Goal: Task Accomplishment & Management: Complete application form

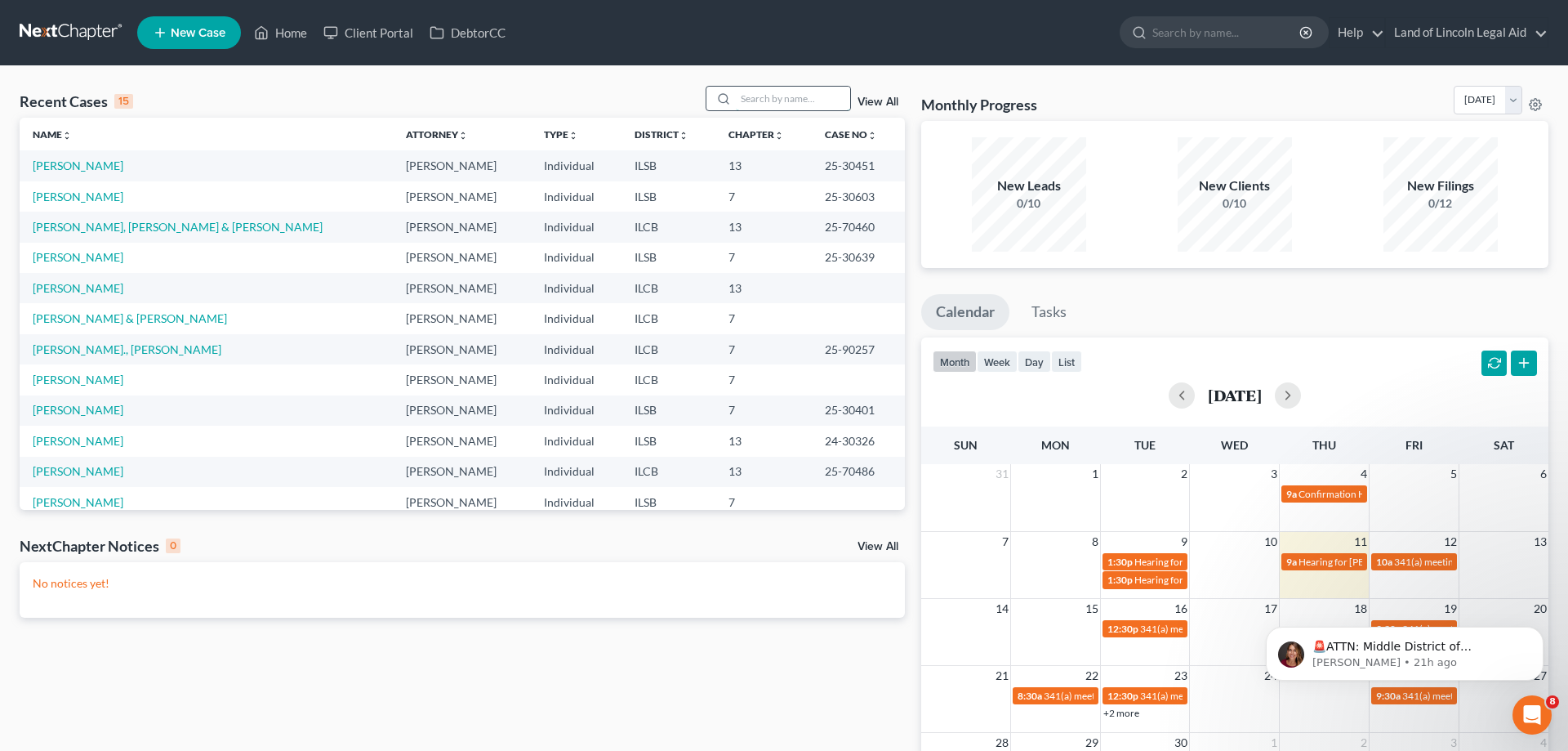
click at [762, 101] on input "search" at bounding box center [793, 98] width 115 height 23
type input "[PERSON_NAME]"
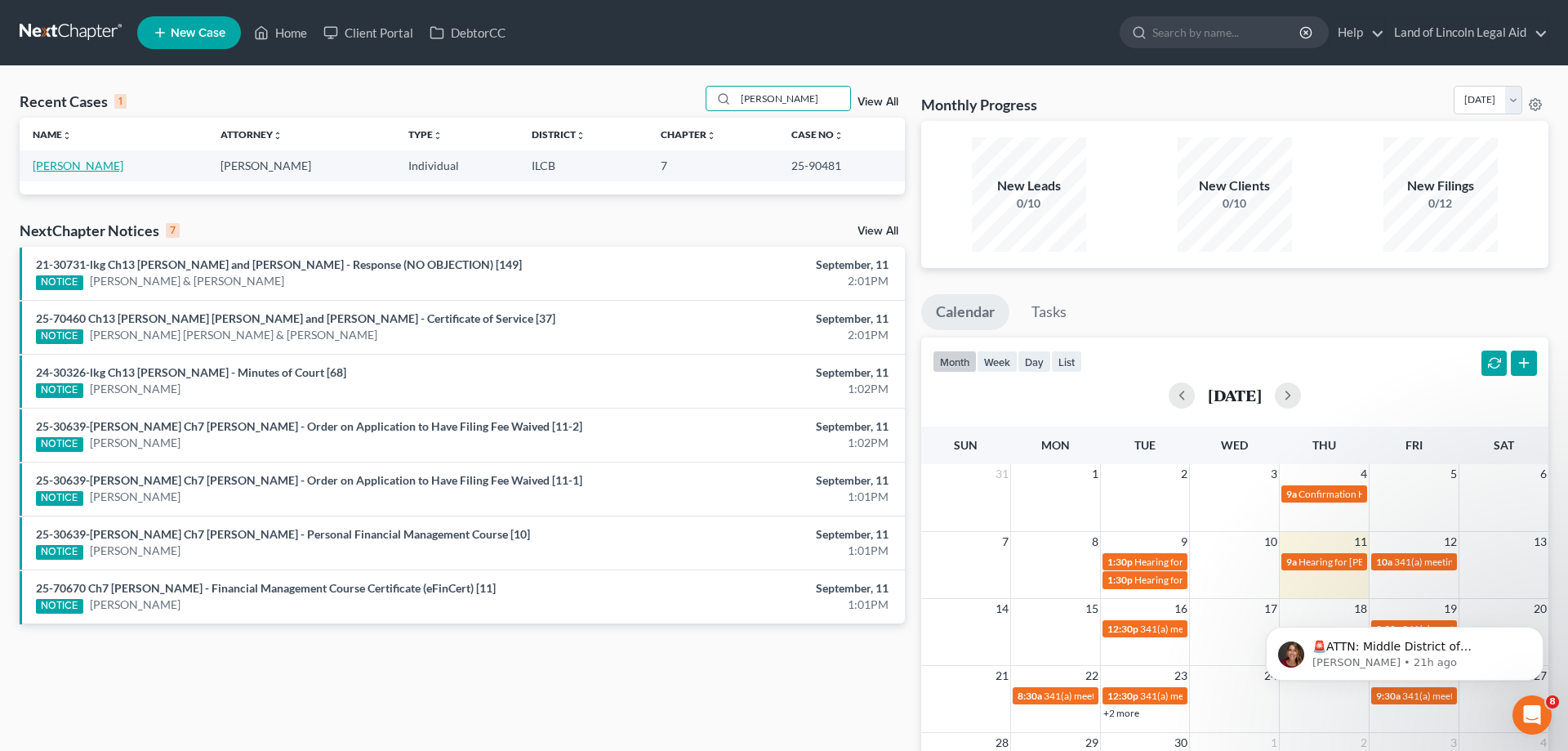
click at [58, 165] on link "[PERSON_NAME]" at bounding box center [78, 165] width 90 height 14
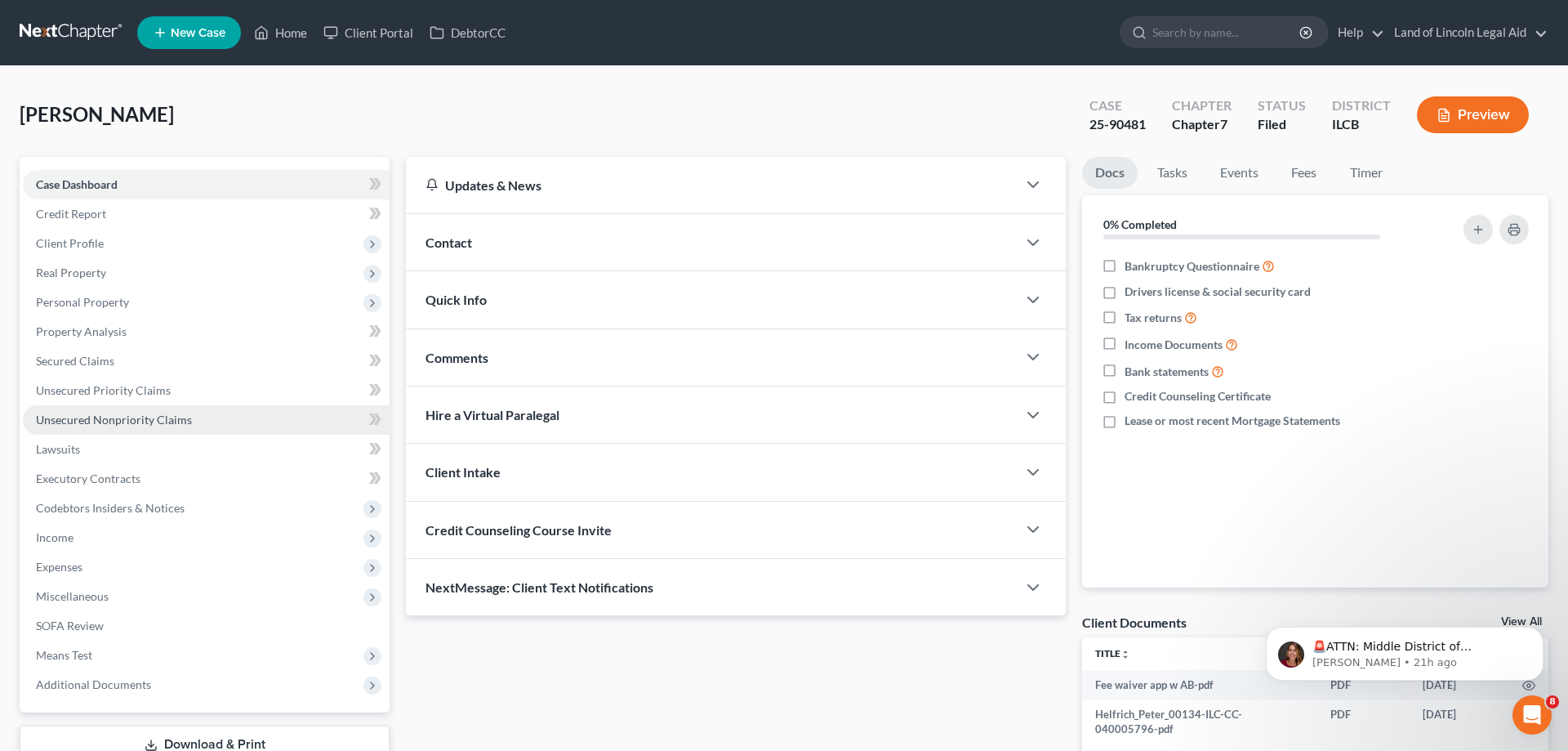
click at [213, 411] on link "Unsecured Nonpriority Claims" at bounding box center [206, 420] width 366 height 30
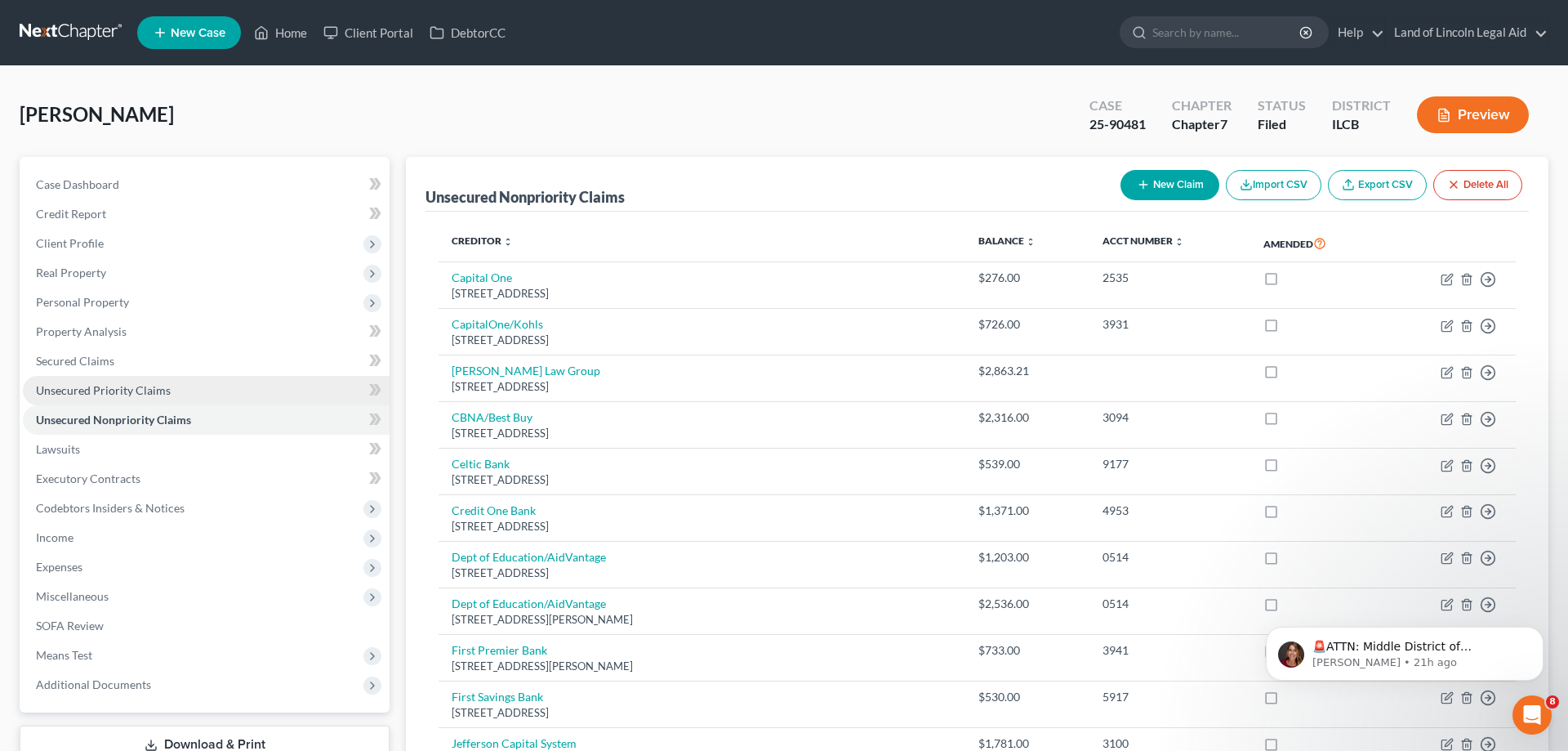
click at [116, 397] on link "Unsecured Priority Claims" at bounding box center [206, 390] width 366 height 30
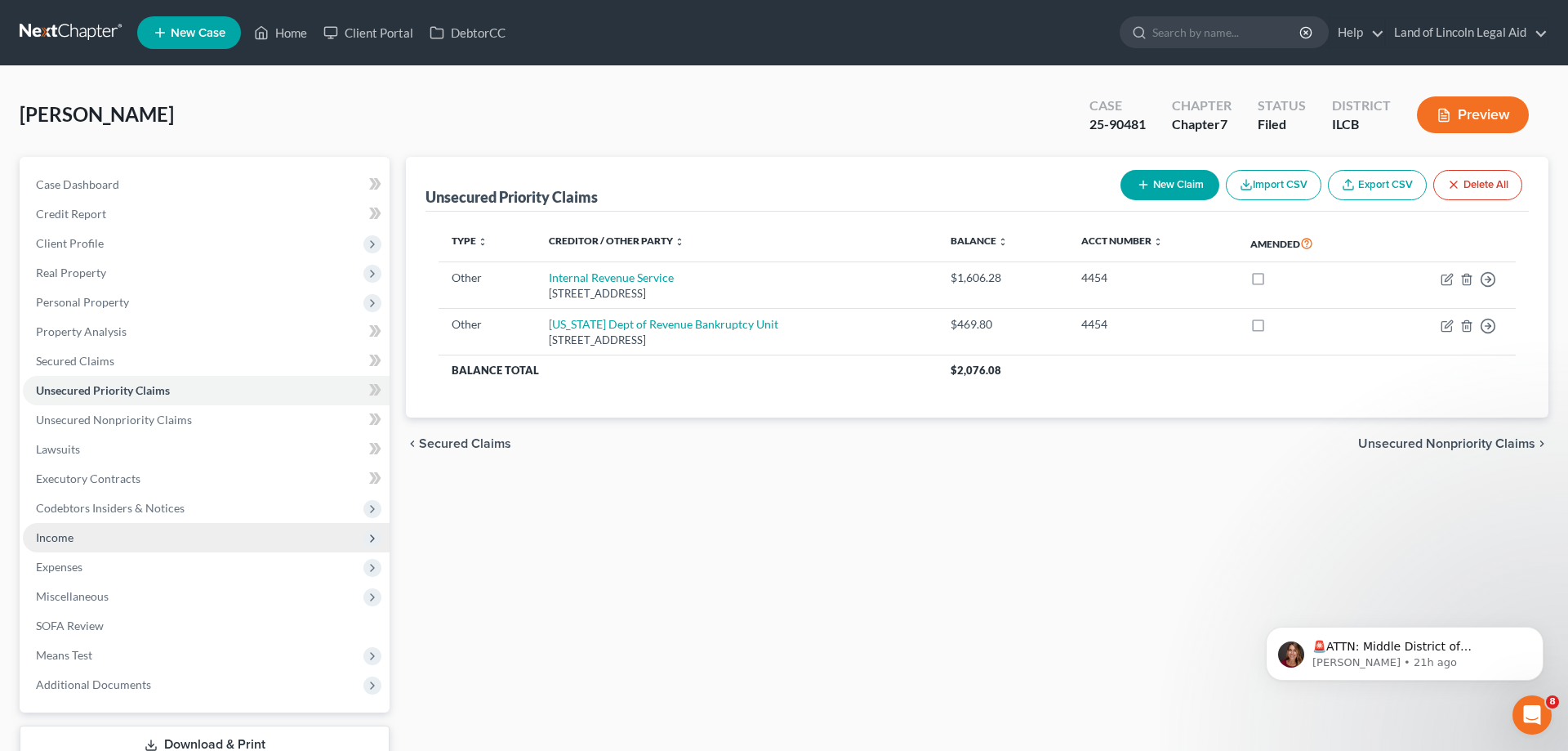
click at [80, 528] on span "Income" at bounding box center [206, 537] width 366 height 30
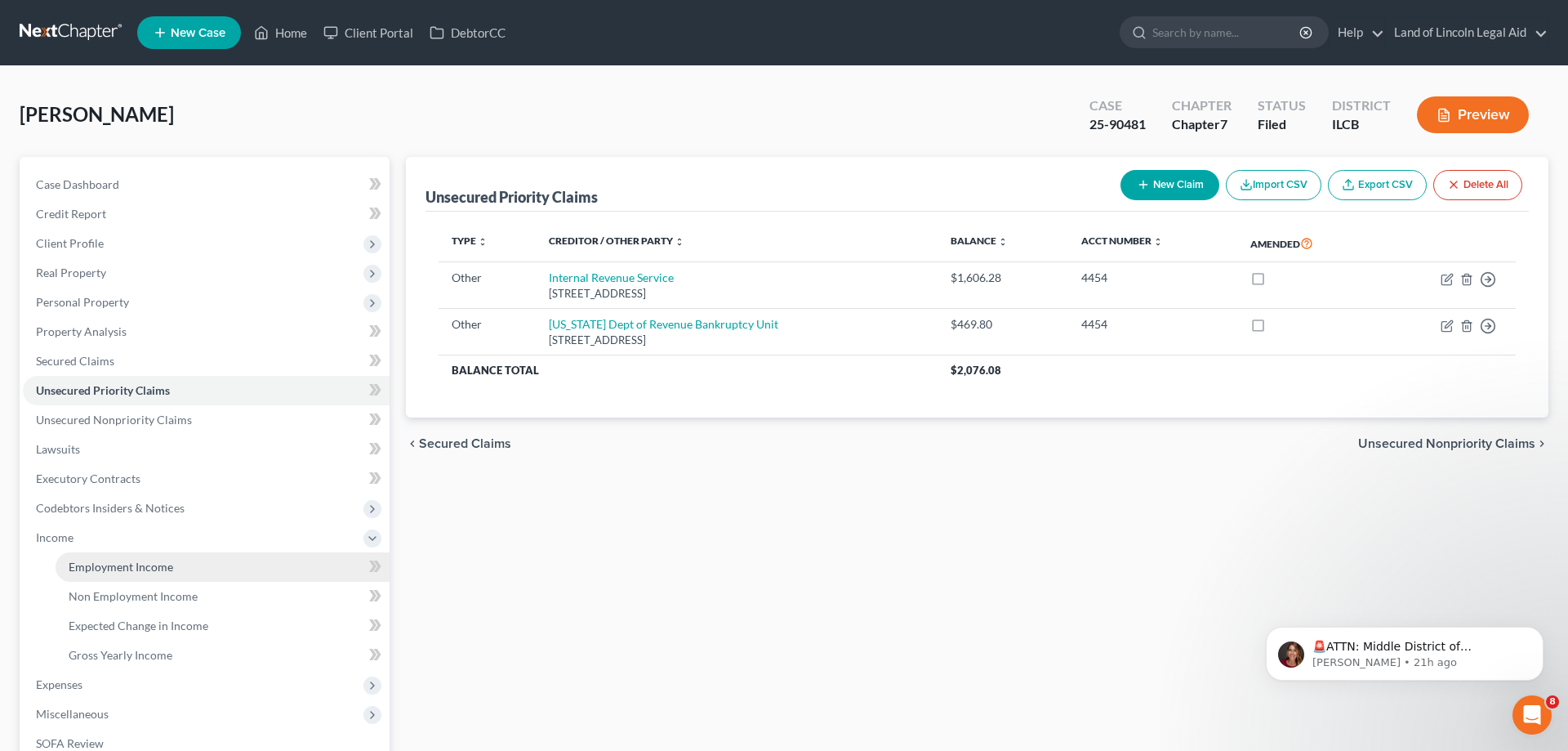
click at [113, 560] on span "Employment Income" at bounding box center [121, 566] width 105 height 14
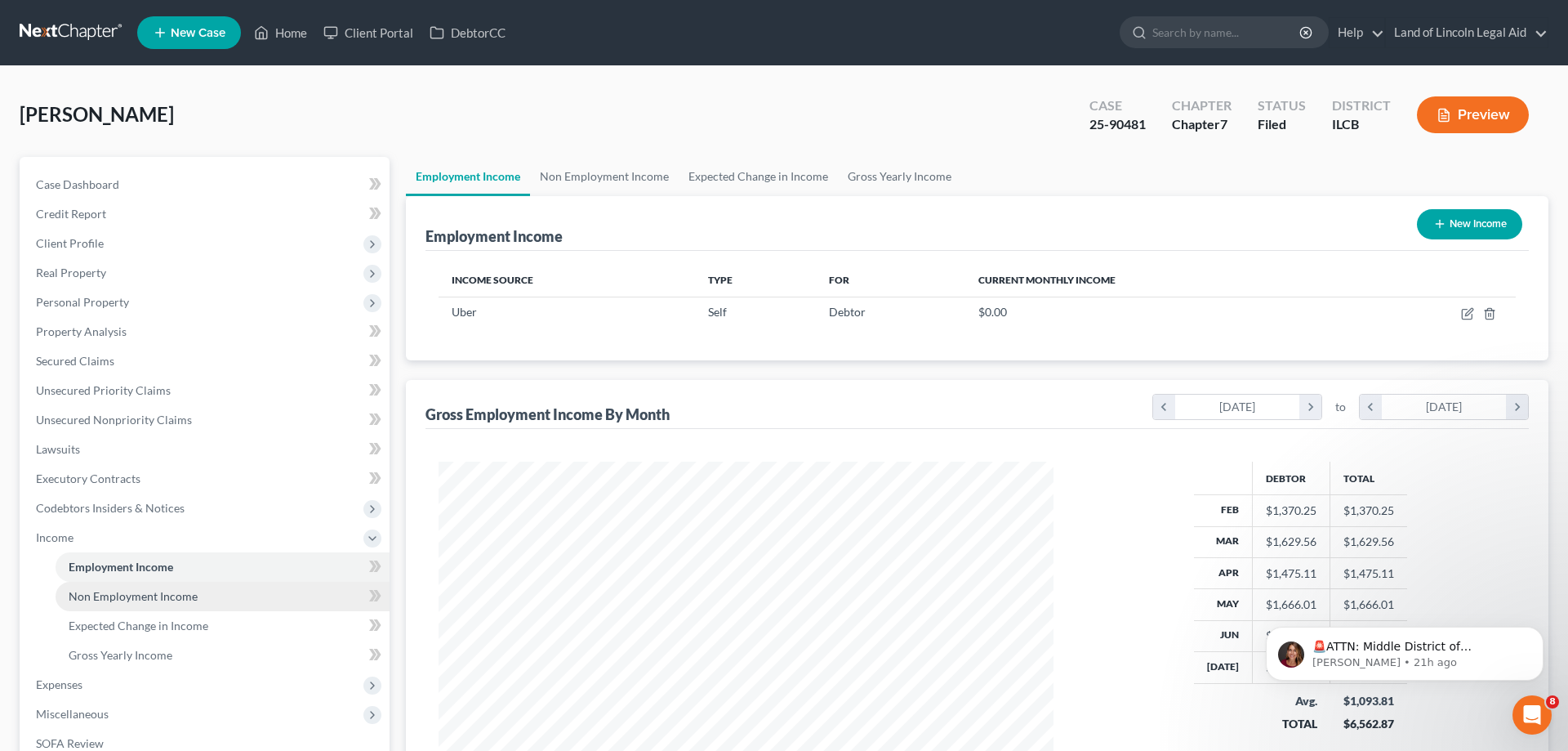
scroll to position [307, 648]
click at [102, 597] on span "Non Employment Income" at bounding box center [133, 595] width 129 height 14
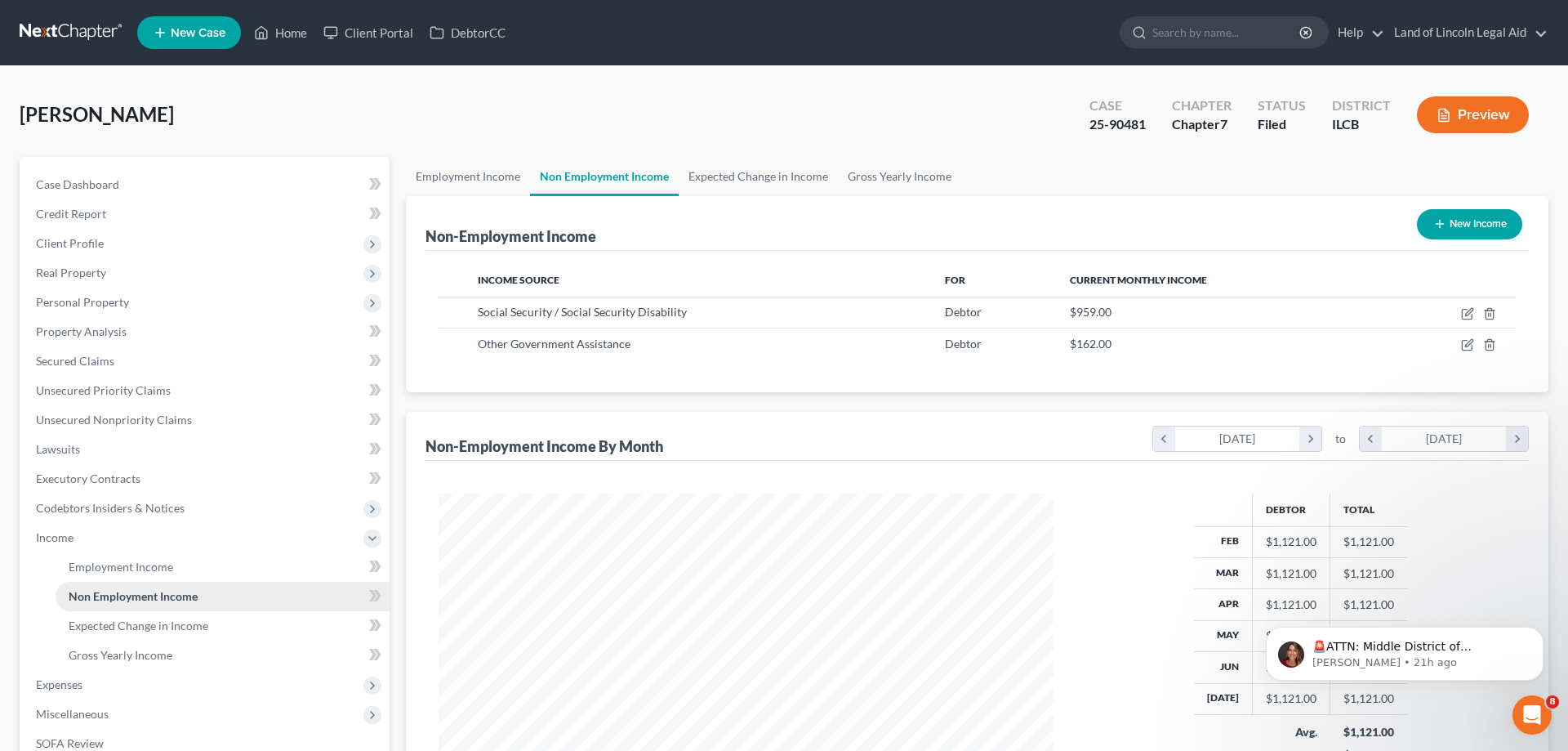
scroll to position [307, 648]
click at [112, 560] on span "Employment Income" at bounding box center [121, 566] width 105 height 14
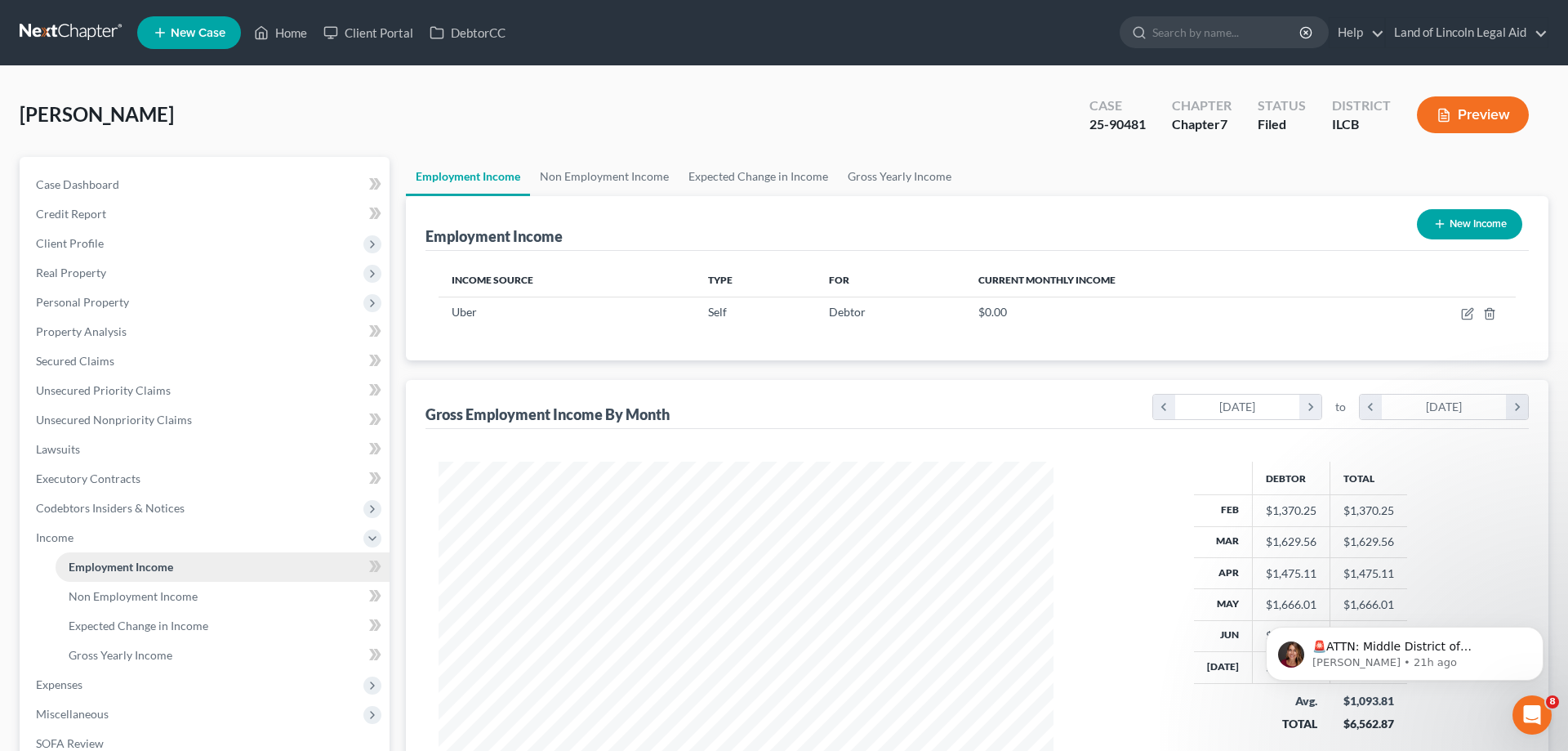
scroll to position [307, 648]
click at [118, 591] on span "Non Employment Income" at bounding box center [133, 595] width 129 height 14
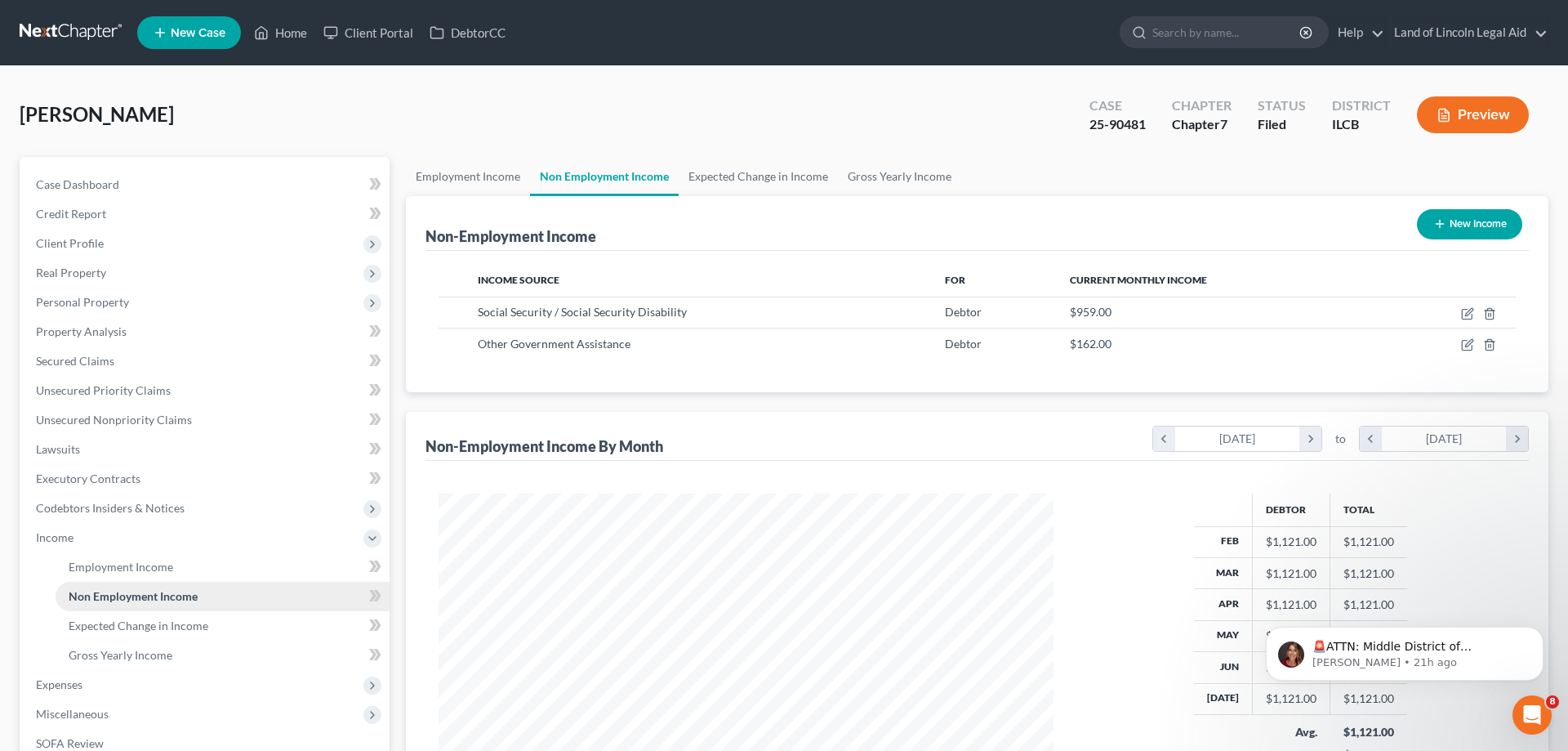
scroll to position [307, 648]
click at [125, 619] on span "Expected Change in Income" at bounding box center [138, 625] width 140 height 14
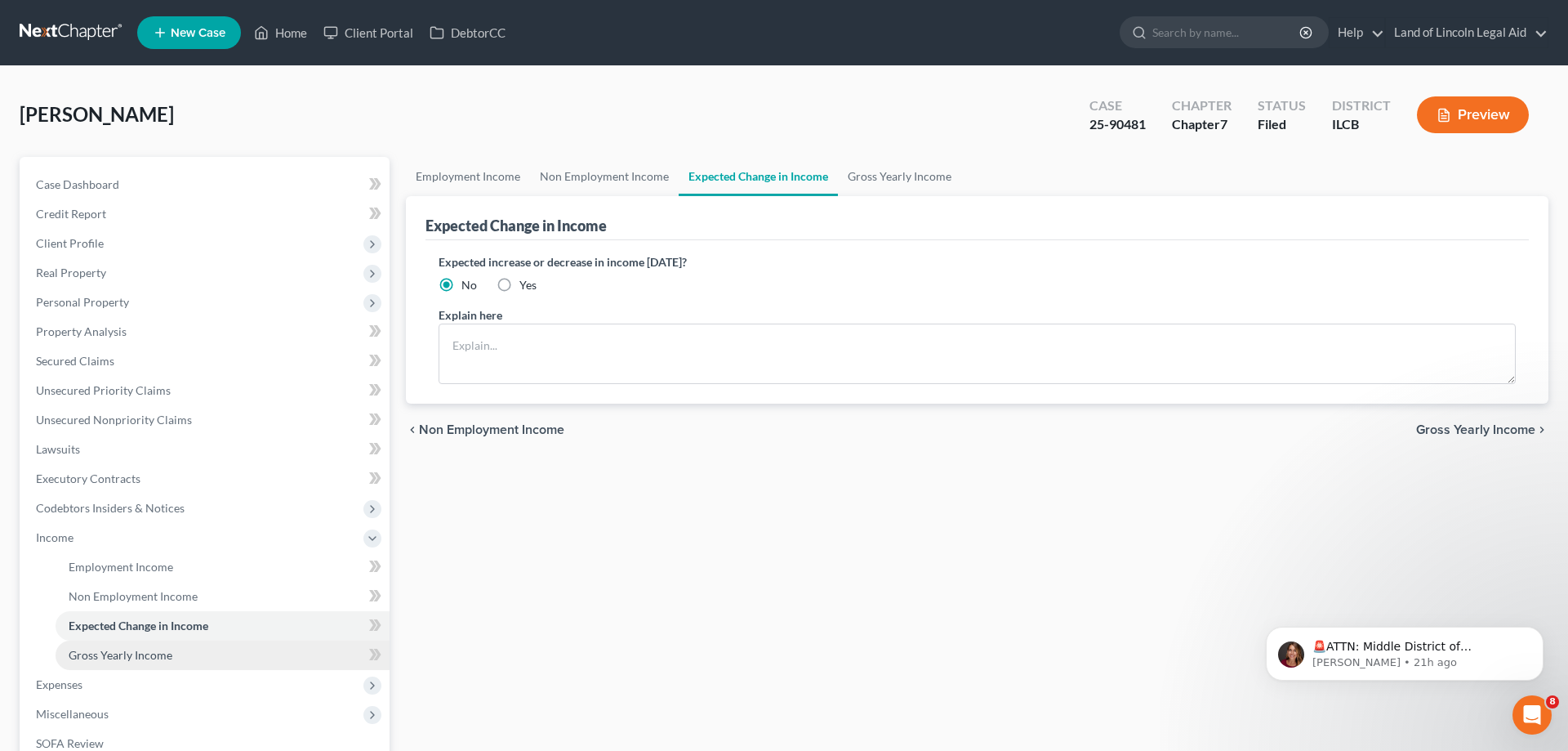
click at [124, 651] on span "Gross Yearly Income" at bounding box center [120, 654] width 104 height 14
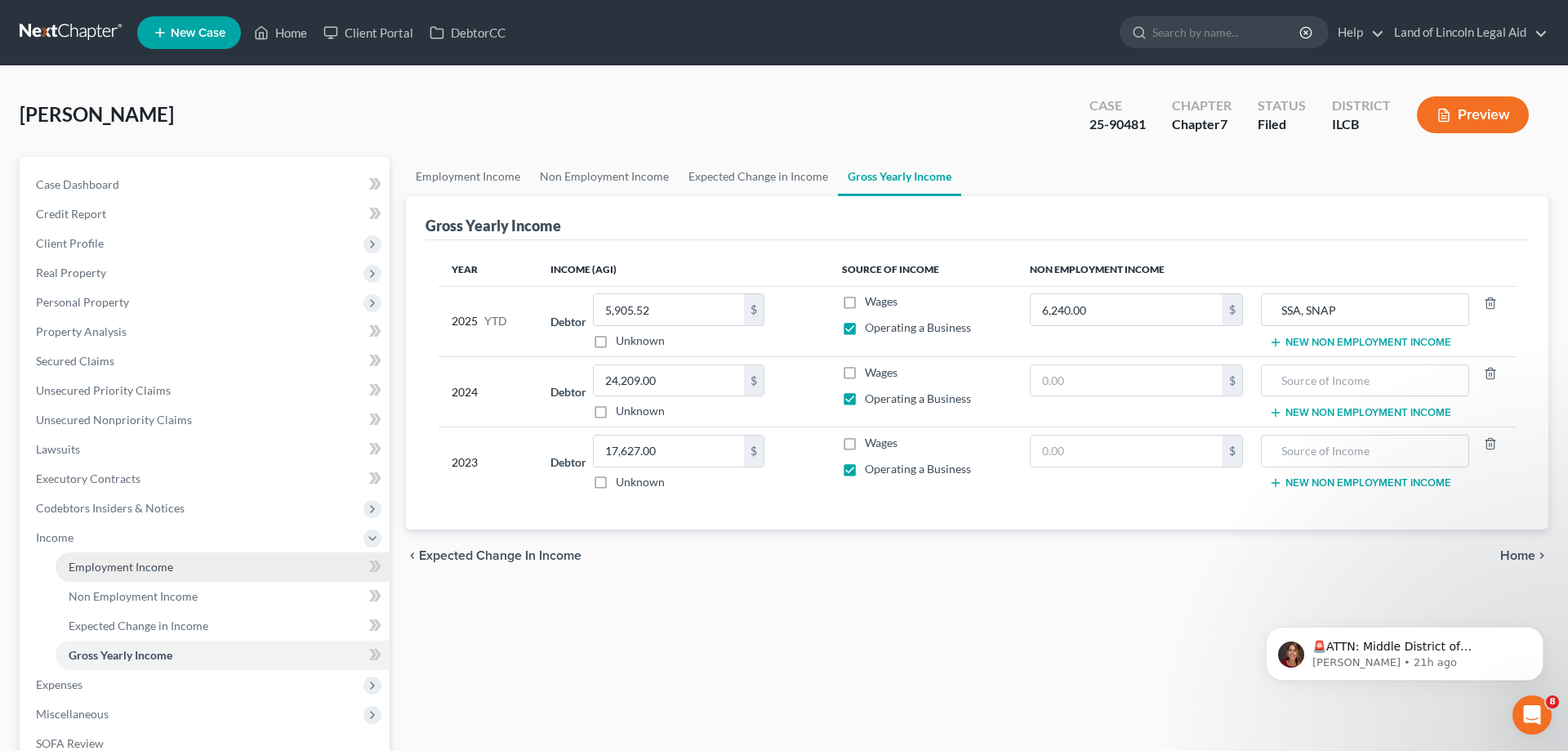
click at [138, 554] on link "Employment Income" at bounding box center [223, 567] width 334 height 30
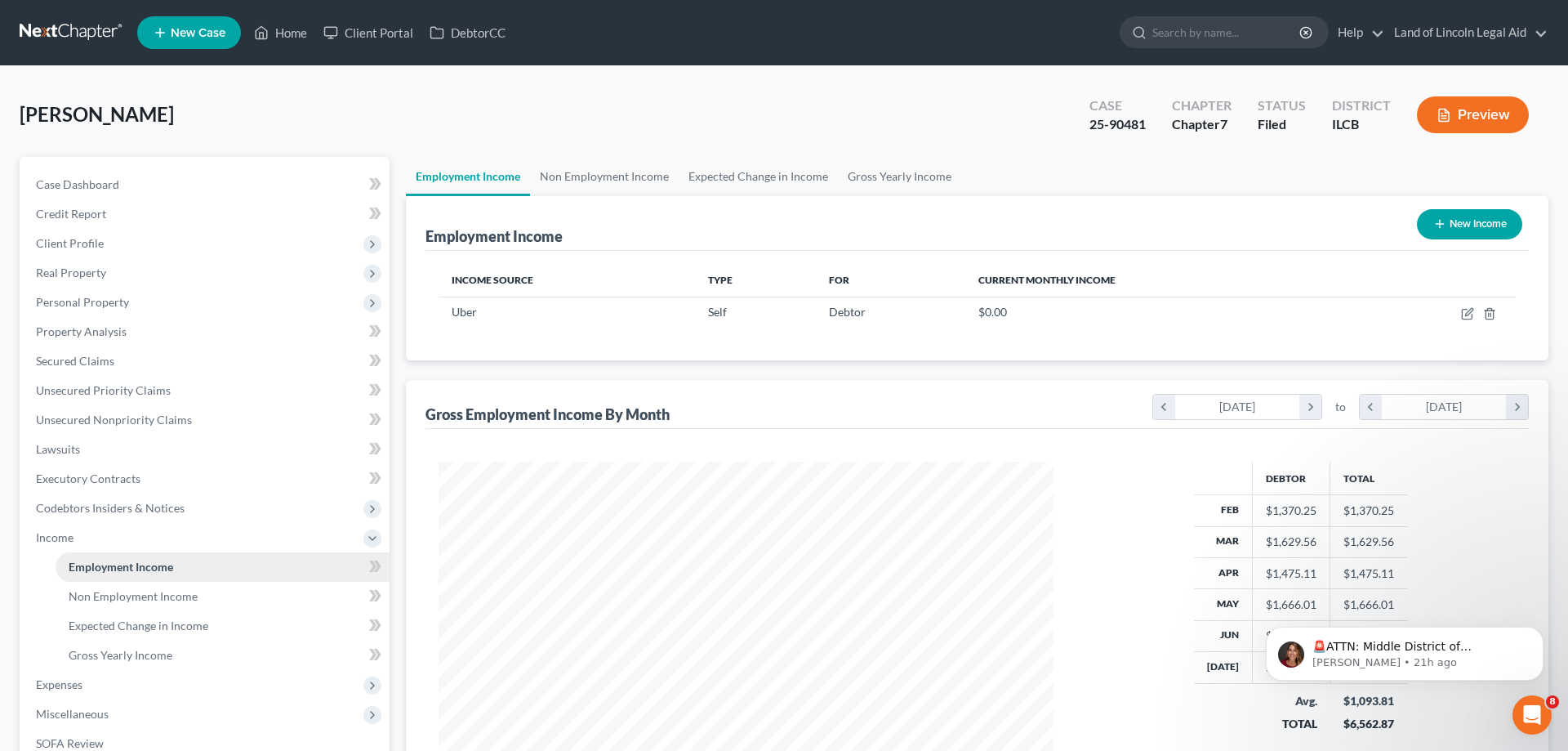
scroll to position [307, 648]
click at [134, 589] on link "Non Employment Income" at bounding box center [223, 596] width 334 height 30
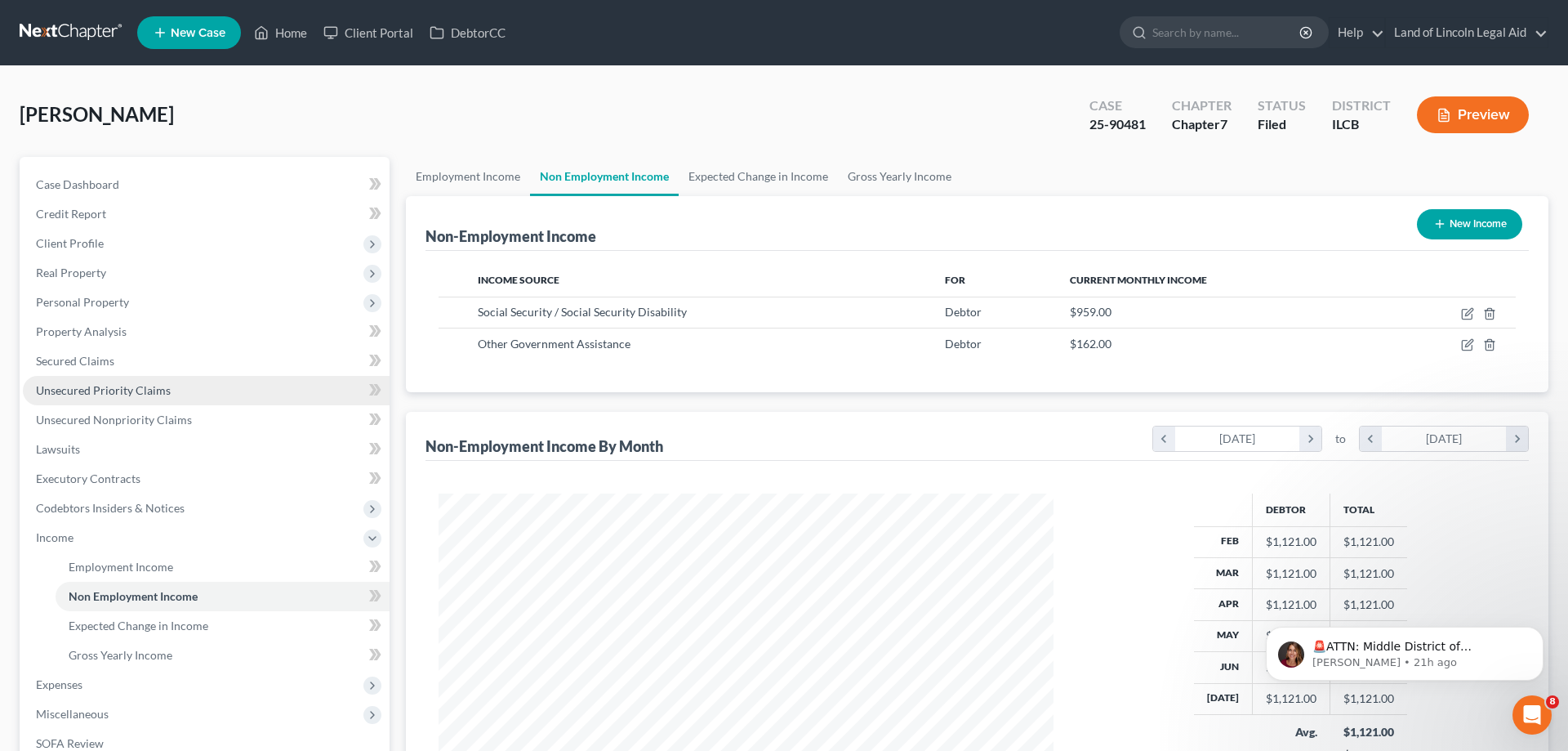
click at [135, 391] on span "Unsecured Priority Claims" at bounding box center [103, 389] width 135 height 14
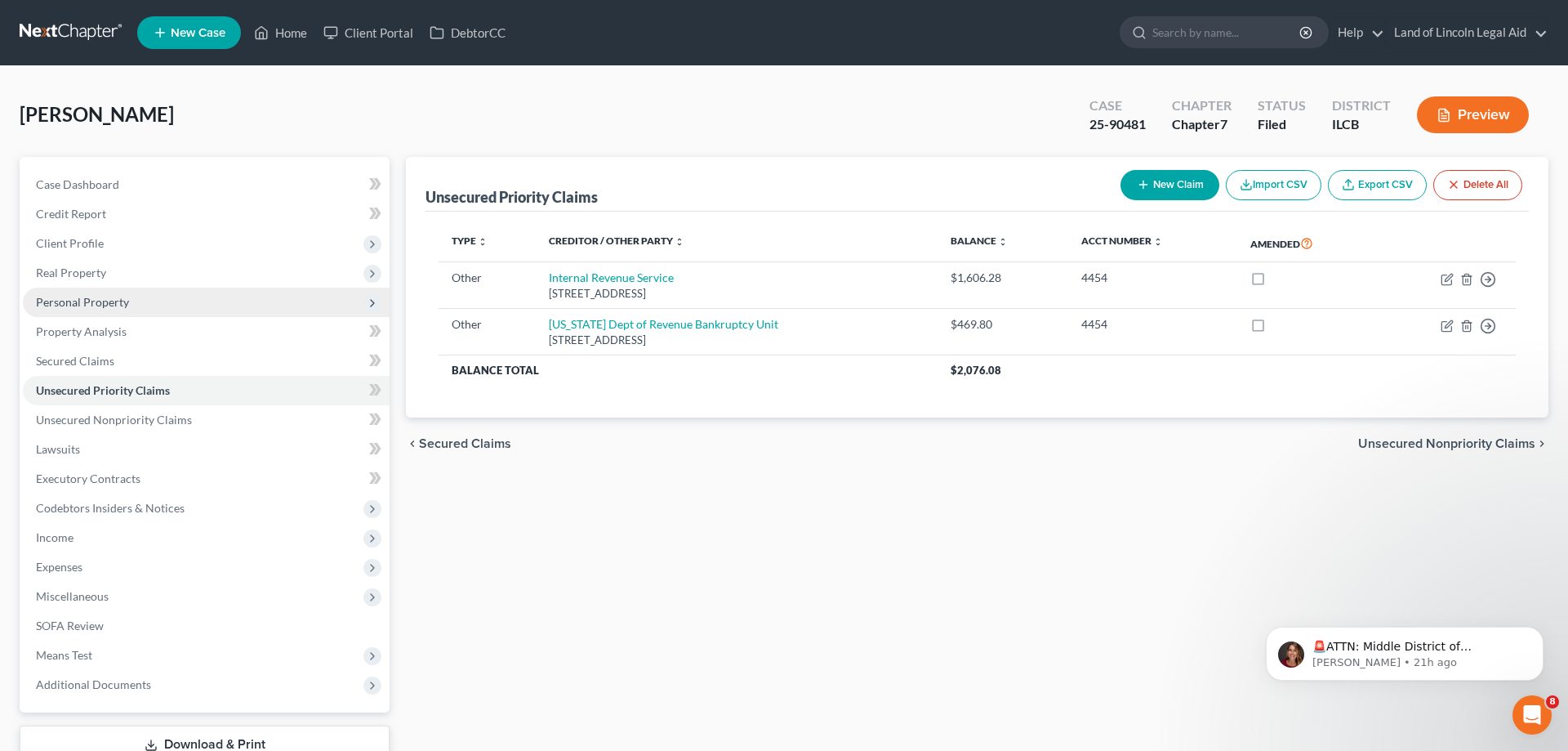
click at [98, 303] on span "Personal Property" at bounding box center [82, 301] width 93 height 14
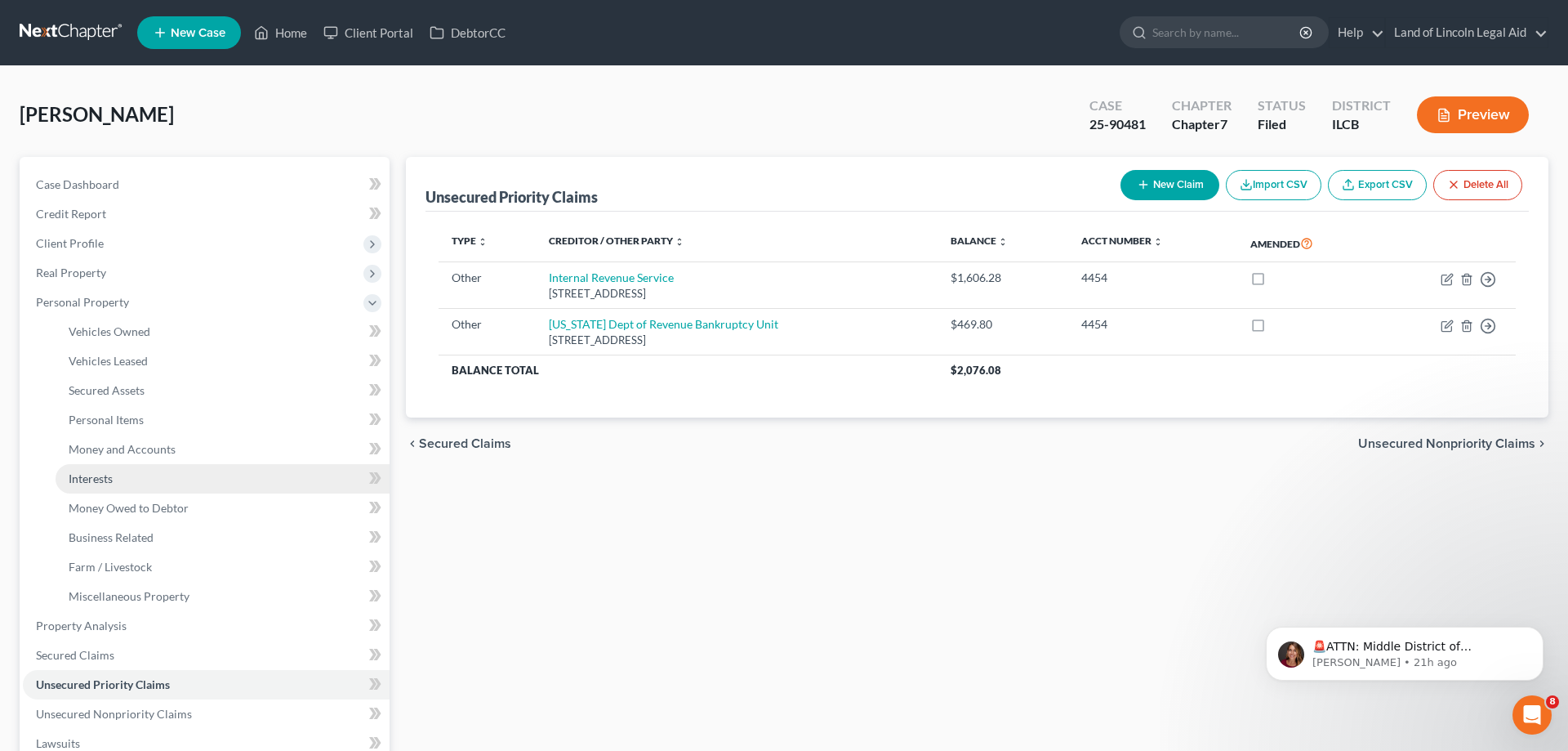
click at [144, 471] on link "Interests" at bounding box center [223, 478] width 334 height 30
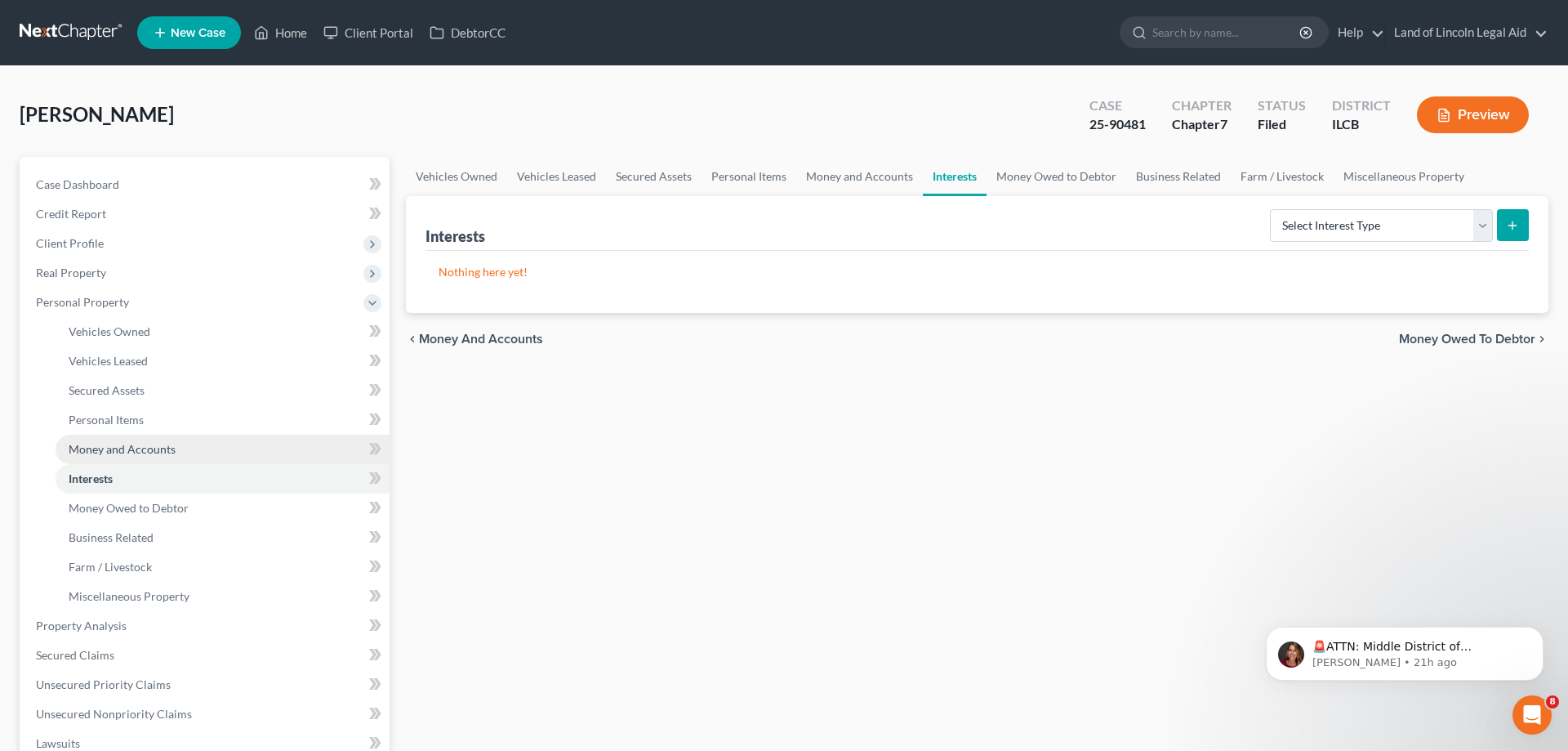
click at [135, 441] on link "Money and Accounts" at bounding box center [223, 449] width 334 height 30
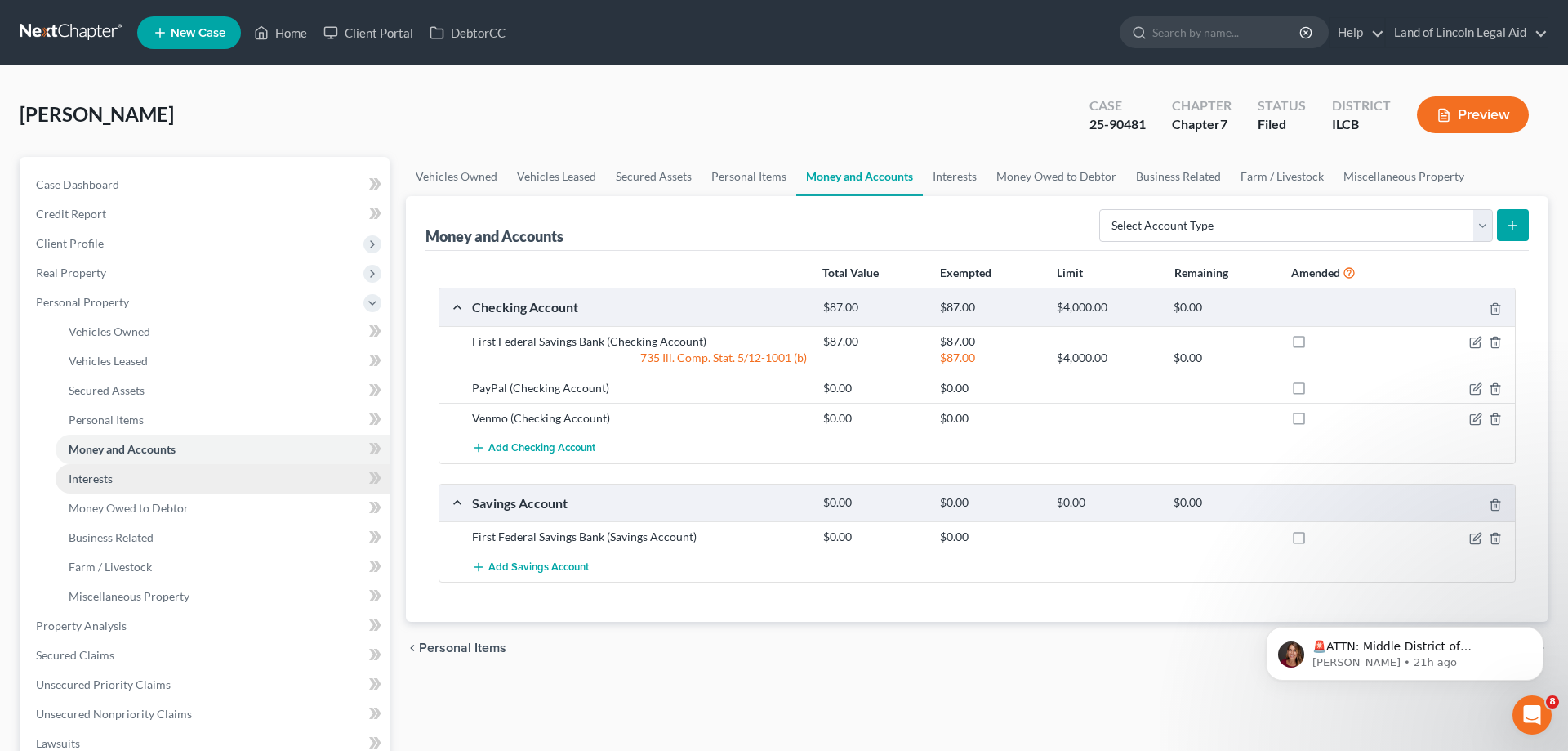
click at [143, 483] on link "Interests" at bounding box center [223, 478] width 334 height 30
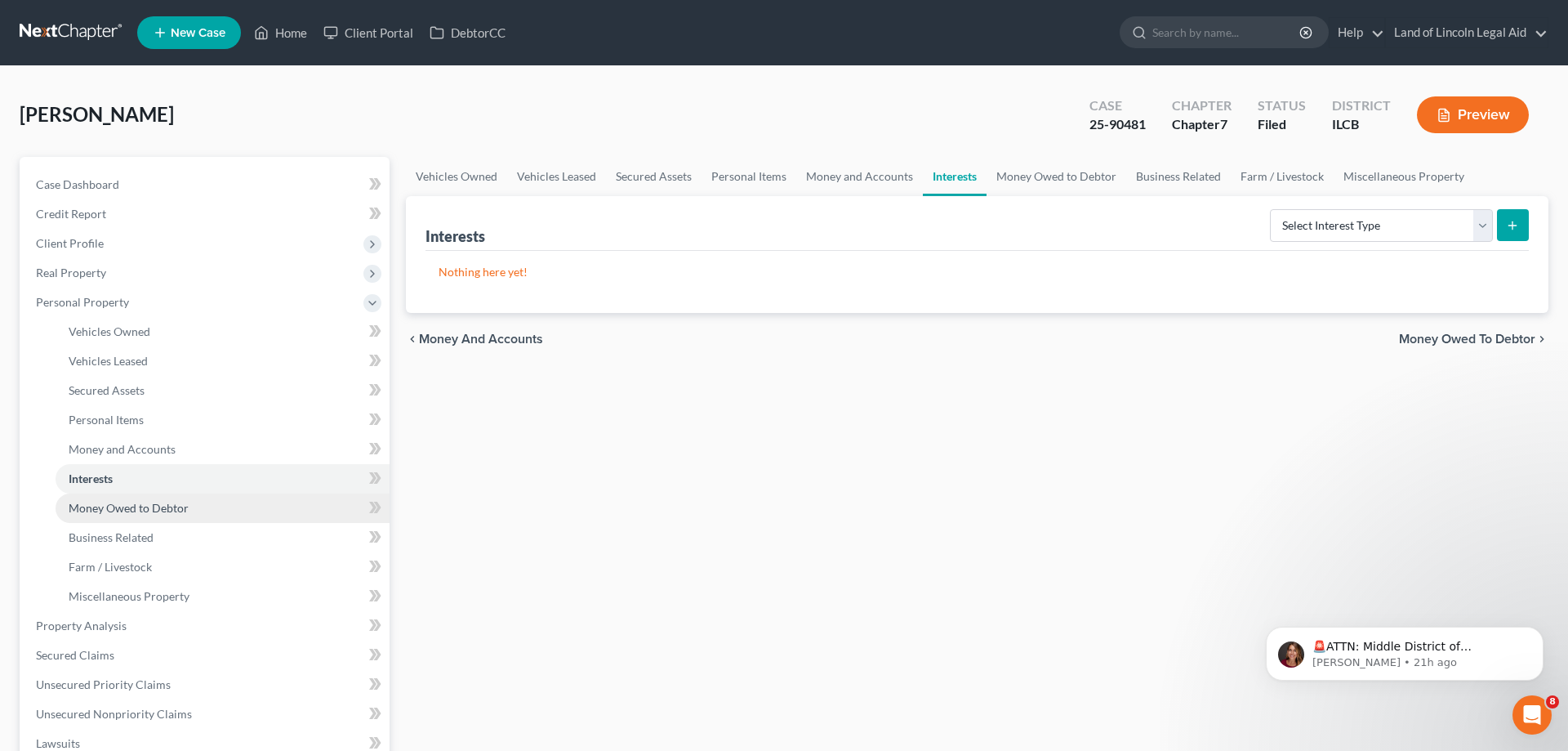
click at [145, 512] on span "Money Owed to Debtor" at bounding box center [128, 507] width 120 height 14
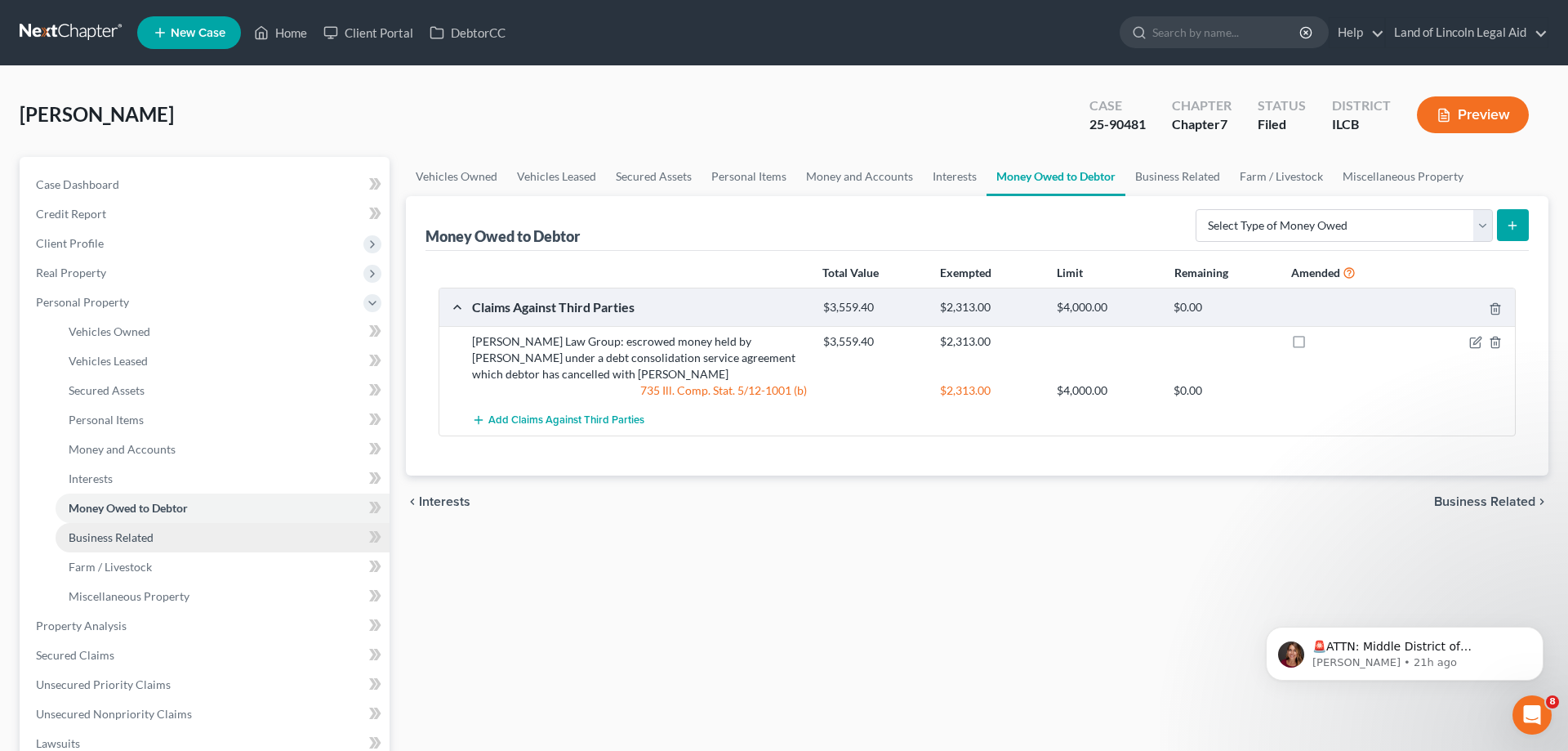
click at [142, 536] on span "Business Related" at bounding box center [111, 536] width 85 height 14
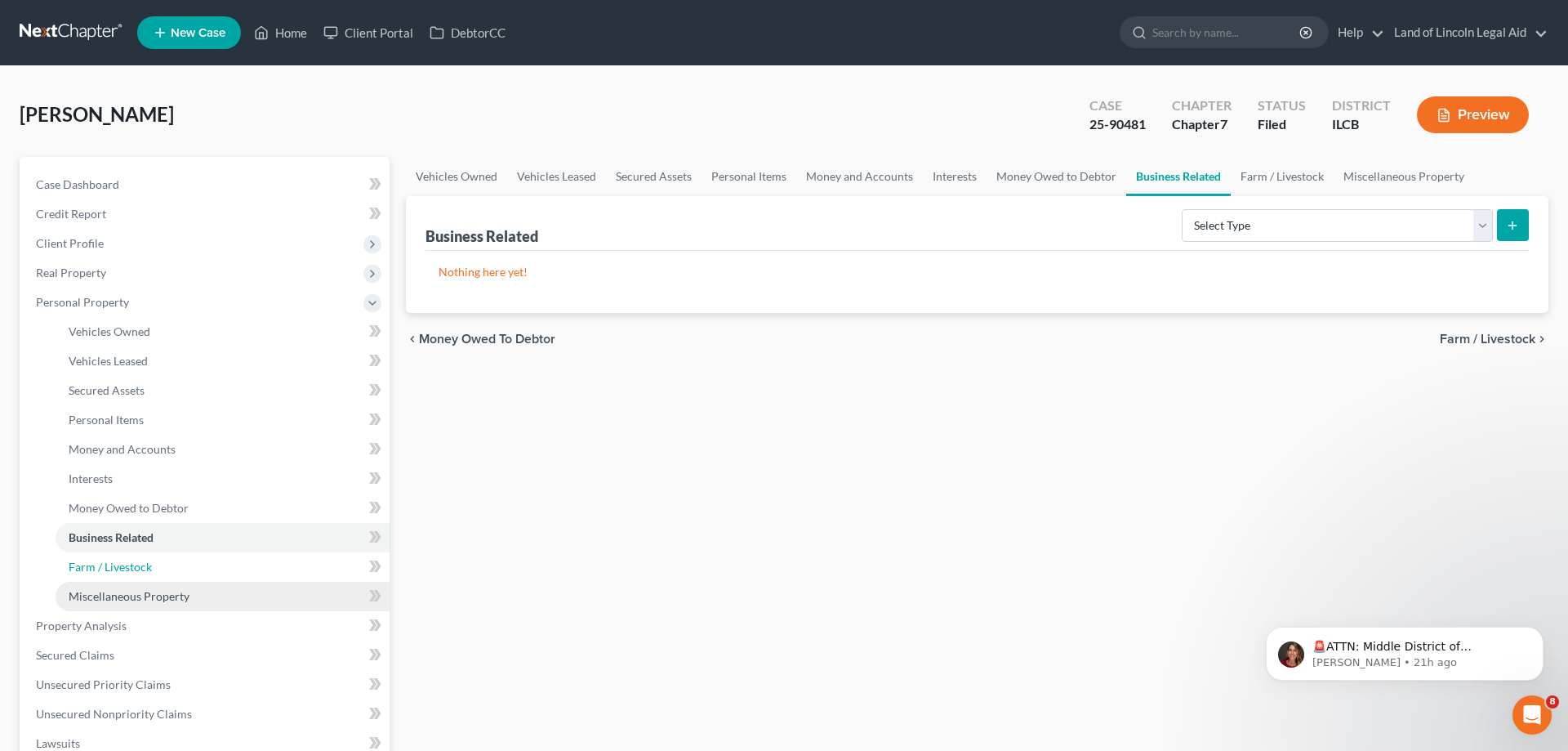
drag, startPoint x: 135, startPoint y: 560, endPoint x: 135, endPoint y: 588, distance: 28.0
click at [135, 561] on span "Farm / Livestock" at bounding box center [110, 566] width 83 height 14
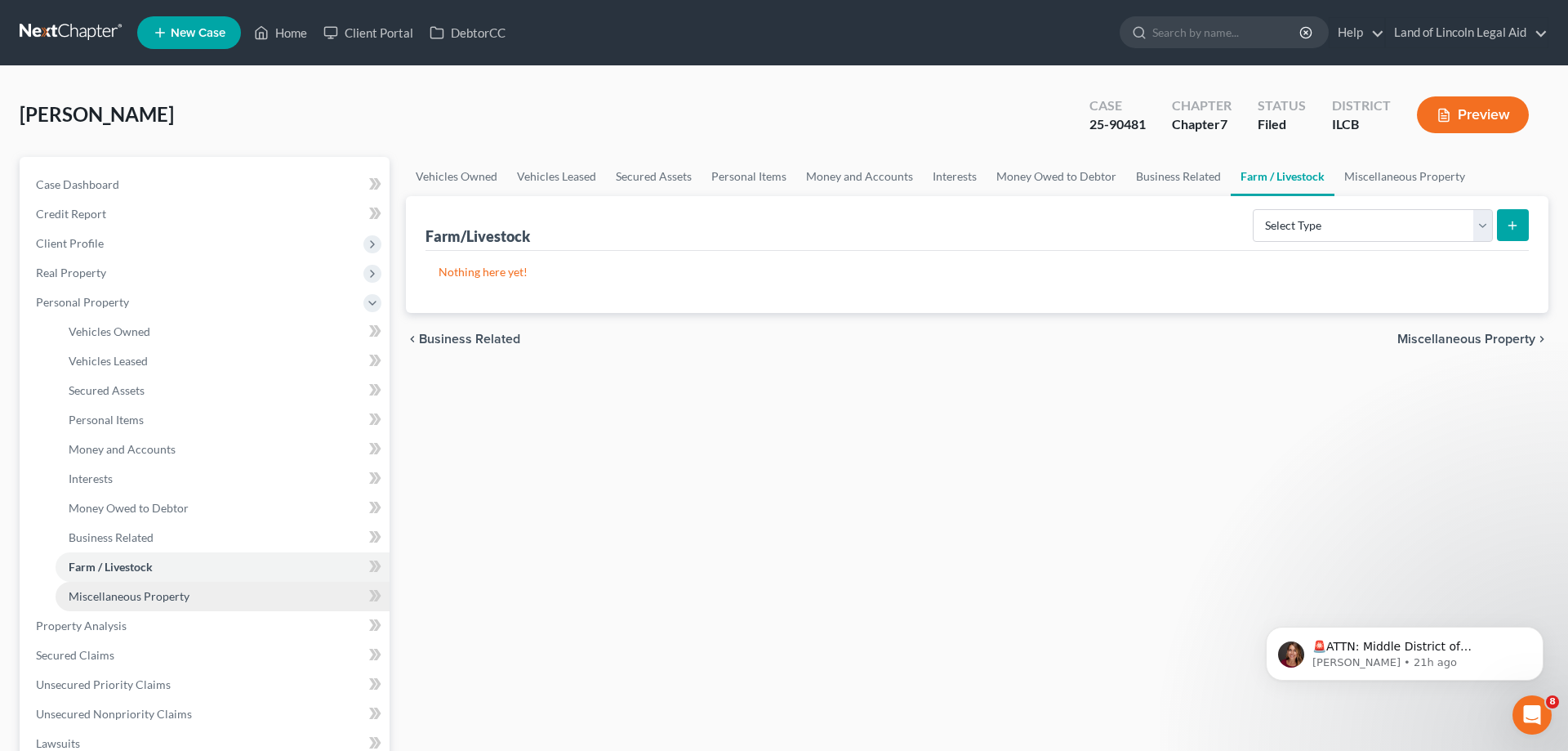
click at [135, 597] on span "Miscellaneous Property" at bounding box center [129, 595] width 121 height 14
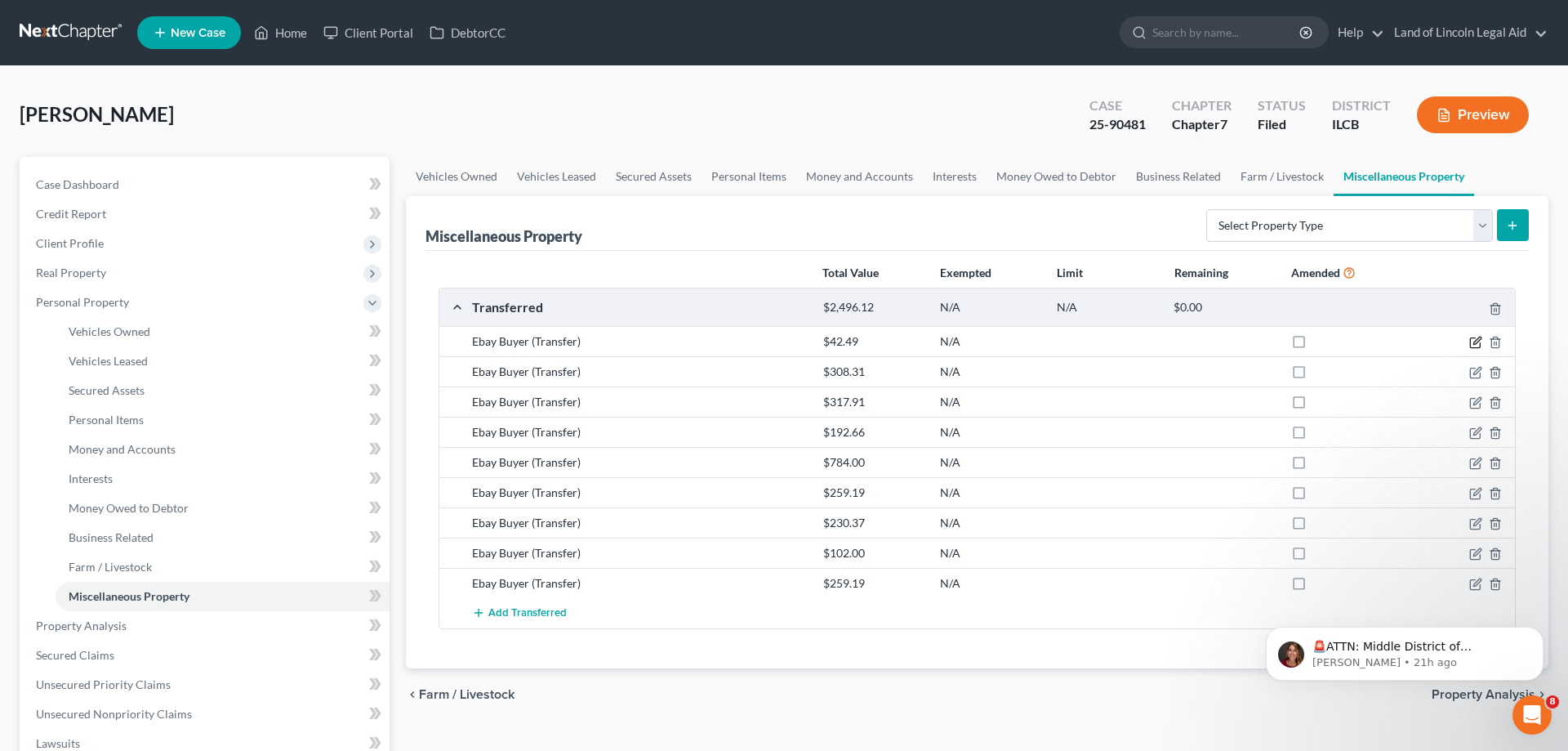
click at [1477, 339] on icon "button" at bounding box center [1476, 342] width 13 height 13
select select "Ordinary ([DATE])"
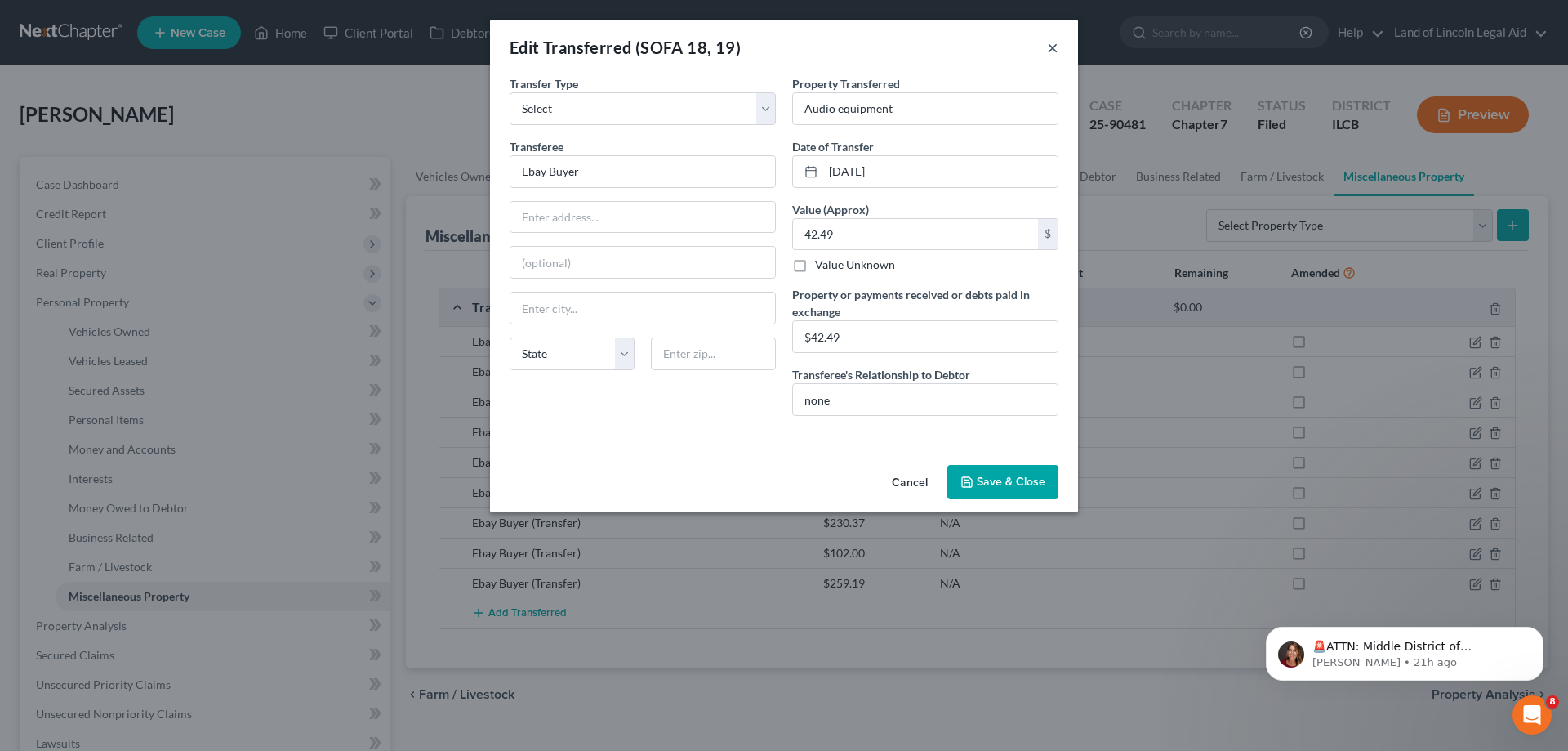
click at [1053, 45] on button "×" at bounding box center [1053, 48] width 12 height 20
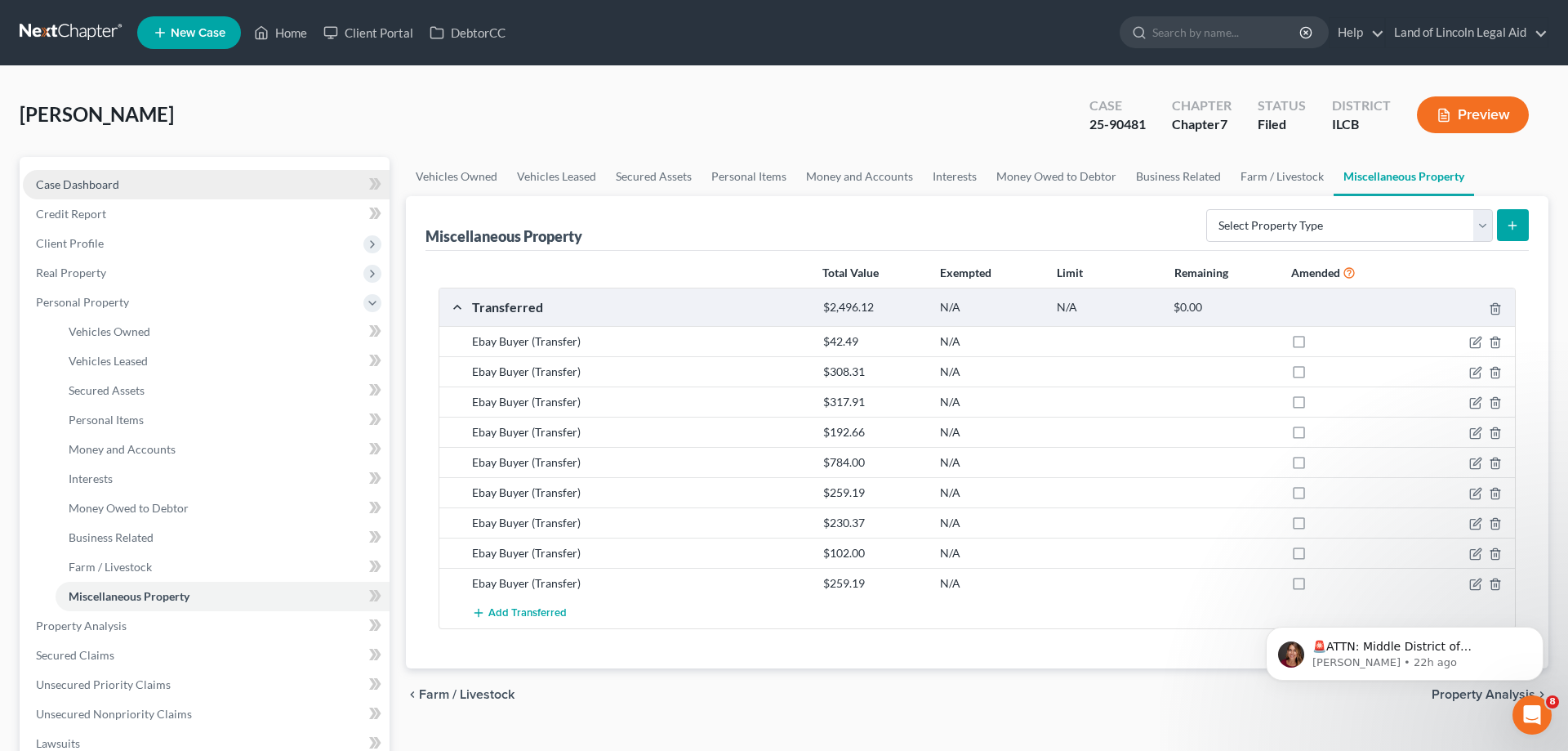
click at [98, 186] on span "Case Dashboard" at bounding box center [78, 183] width 83 height 14
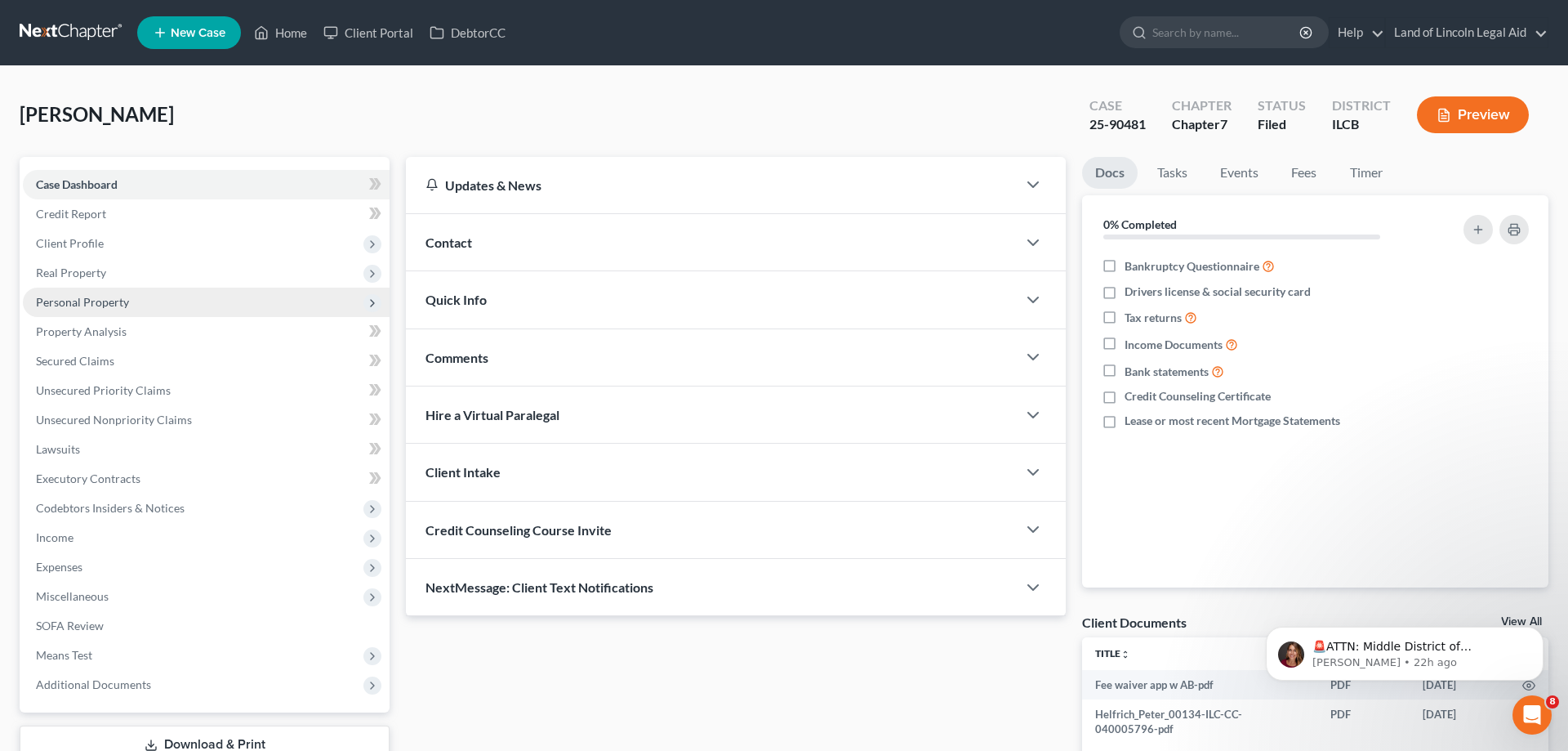
click at [105, 290] on span "Personal Property" at bounding box center [206, 302] width 366 height 30
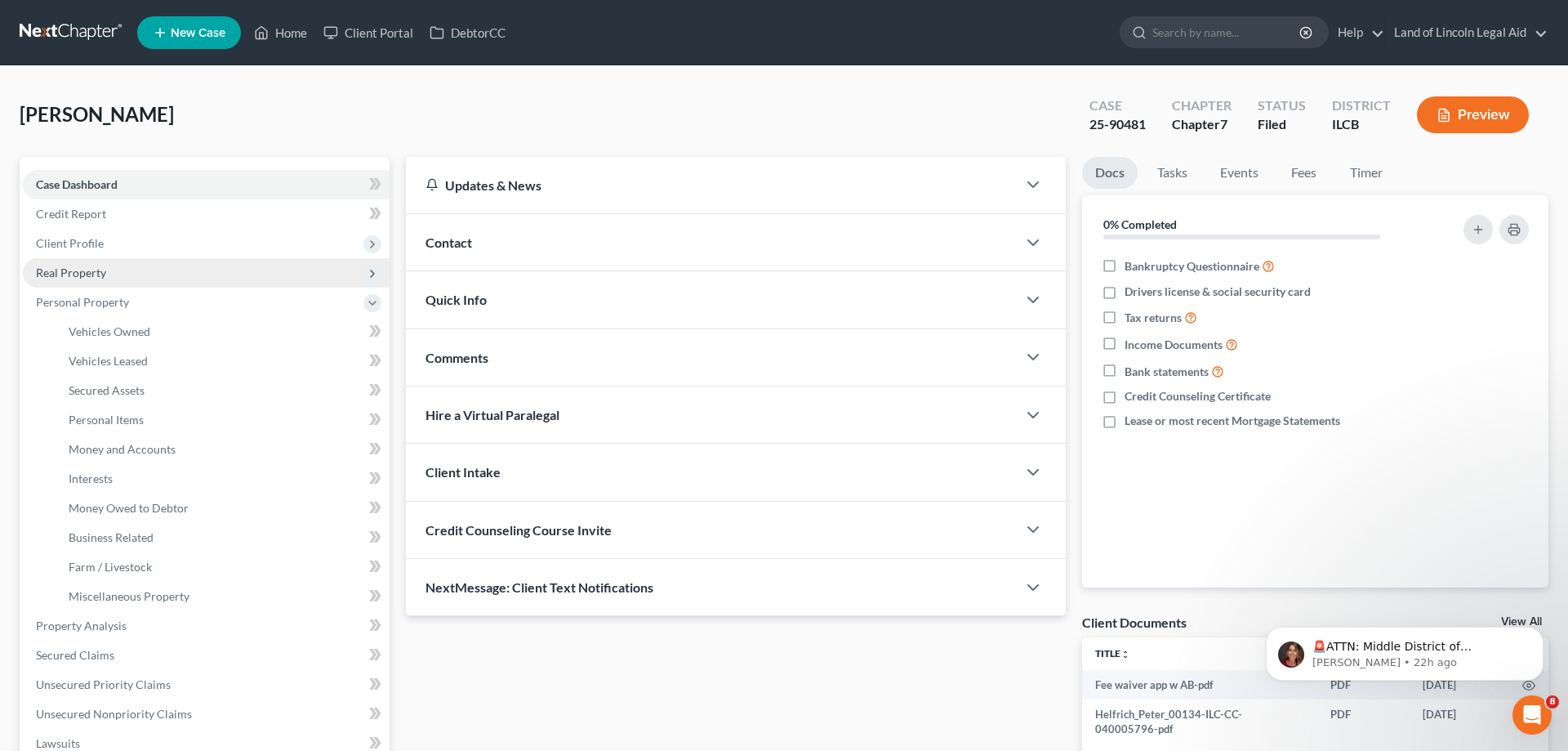
click at [102, 274] on span "Real Property" at bounding box center [71, 272] width 70 height 14
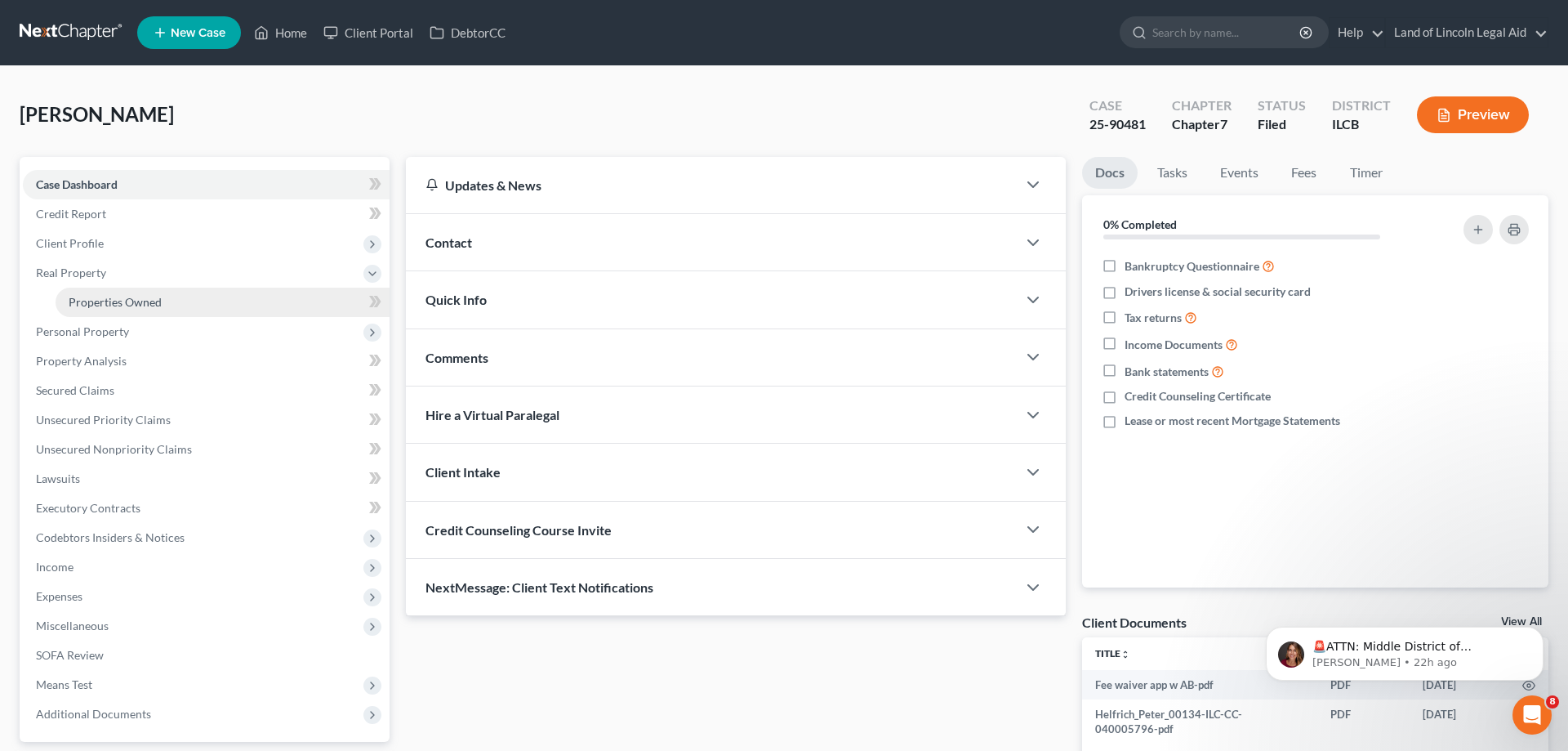
click at [146, 300] on span "Properties Owned" at bounding box center [115, 301] width 93 height 14
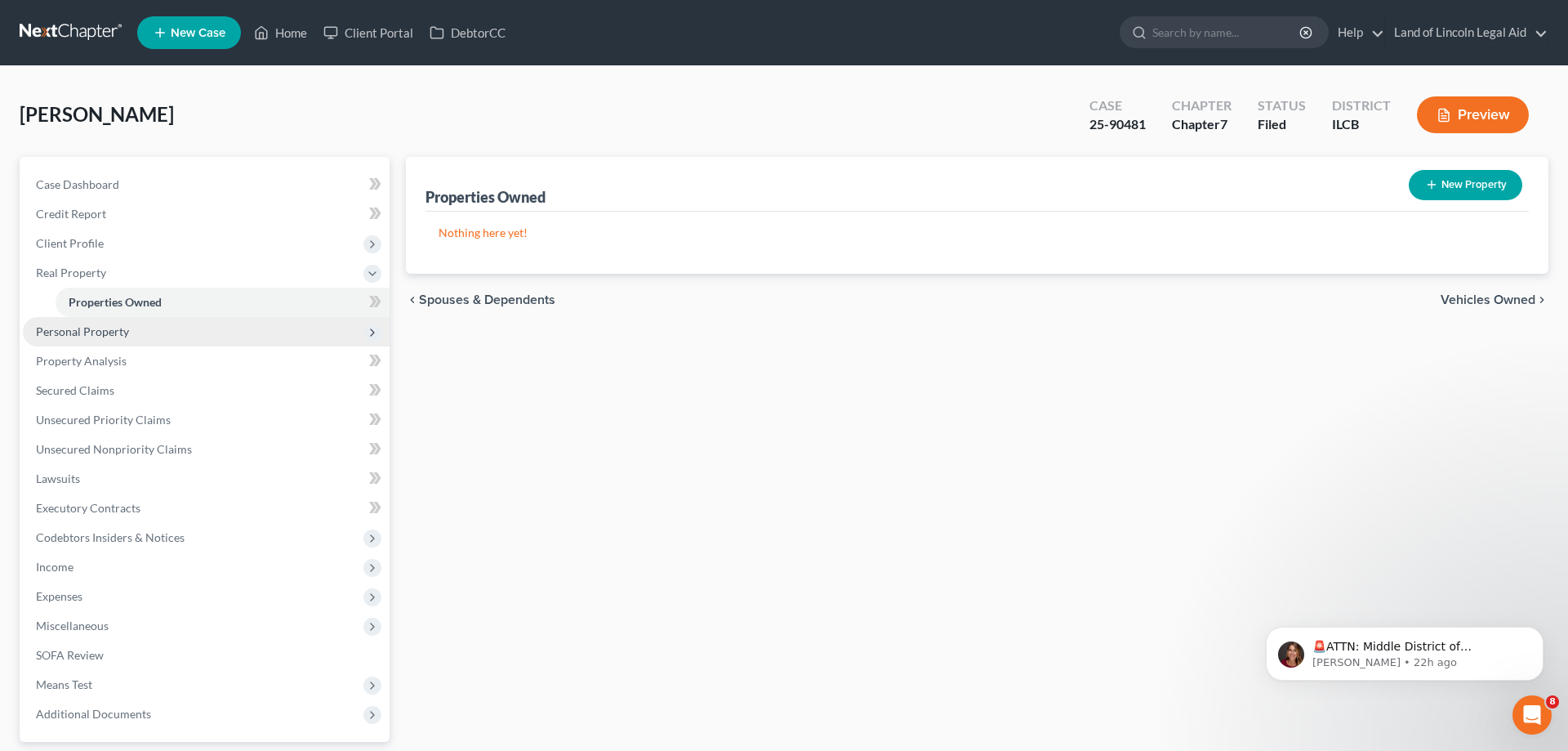
click at [97, 329] on span "Personal Property" at bounding box center [82, 330] width 93 height 14
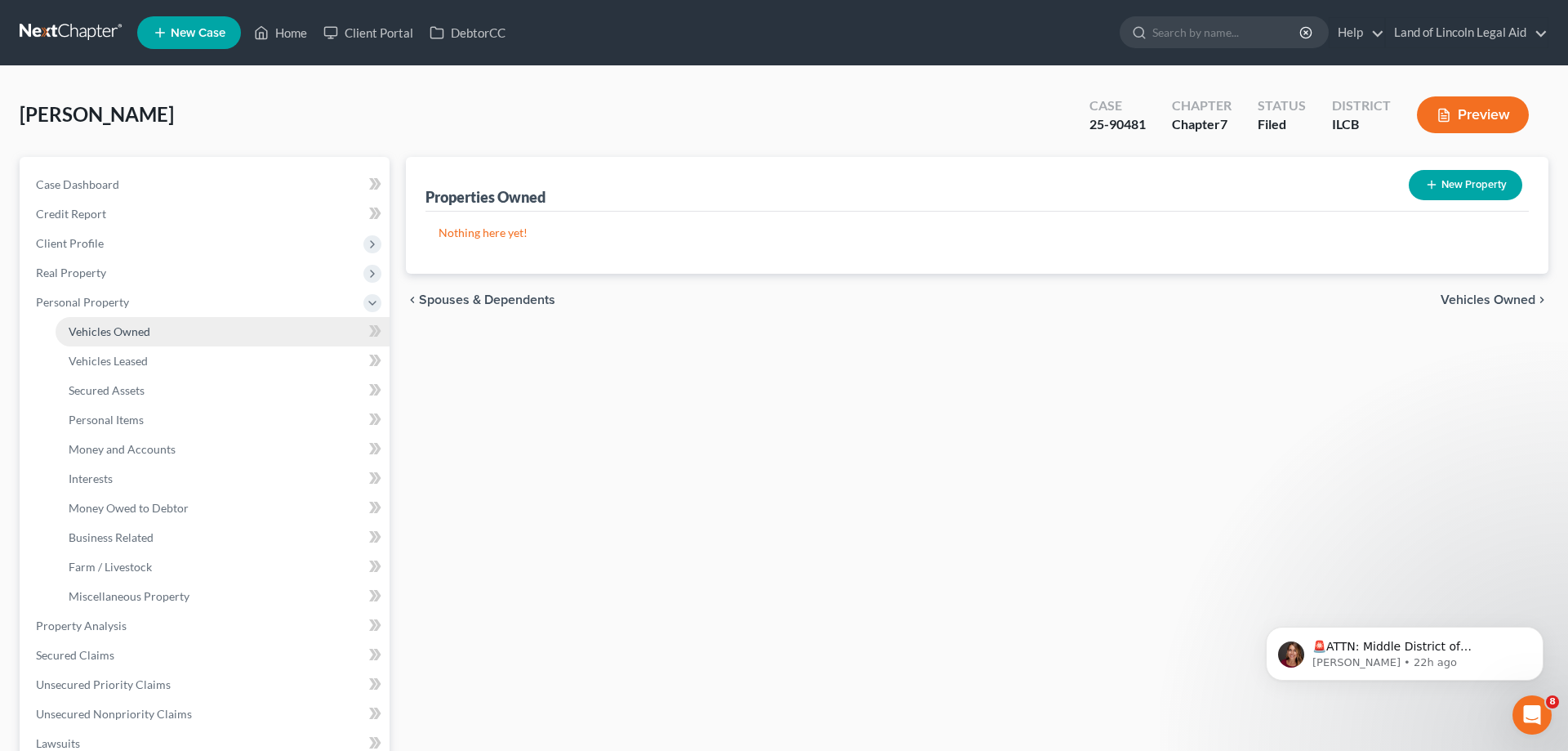
click at [106, 329] on span "Vehicles Owned" at bounding box center [109, 330] width 81 height 14
